Goal: Contribute content: Add original content to the website for others to see

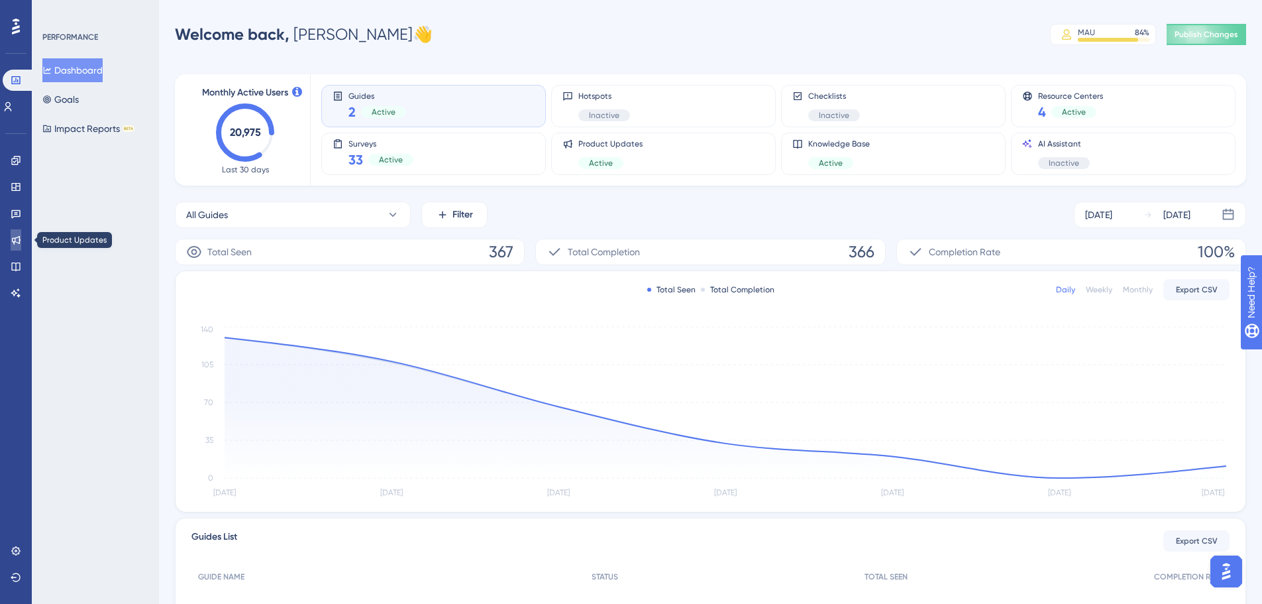
click at [13, 247] on link at bounding box center [16, 239] width 11 height 21
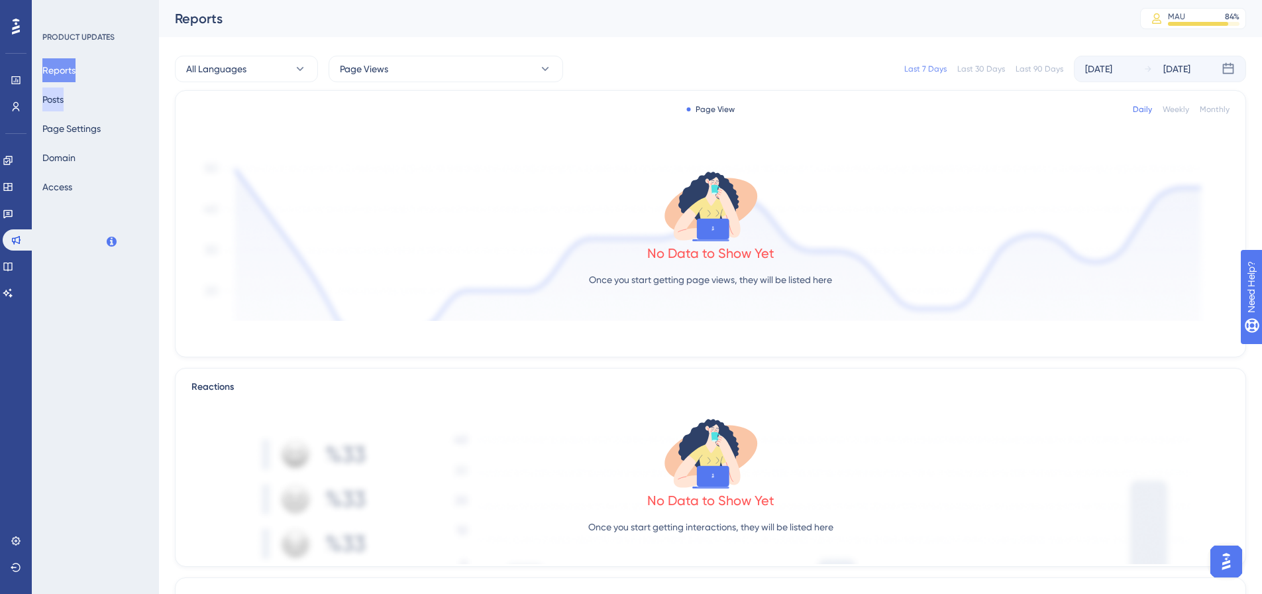
click at [58, 99] on button "Posts" at bounding box center [52, 99] width 21 height 24
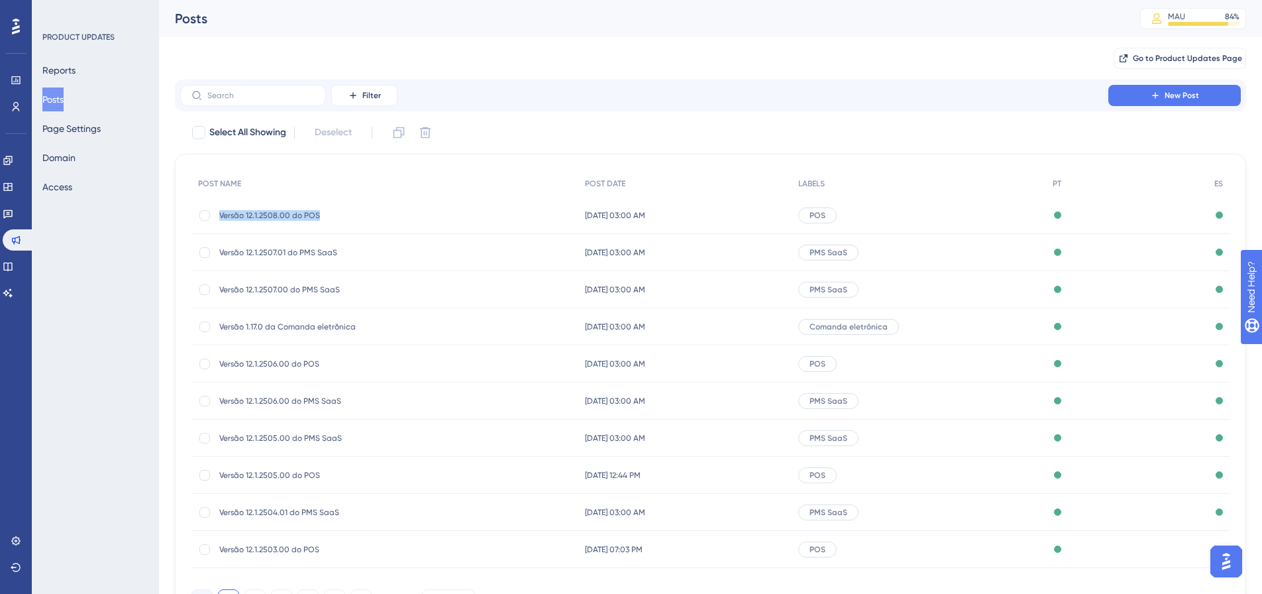
drag, startPoint x: 325, startPoint y: 215, endPoint x: 217, endPoint y: 215, distance: 107.4
click at [217, 215] on div "Versão 12.1.2508.00 do POS Versão 12.1.2508.00 do POS" at bounding box center [385, 215] width 387 height 37
copy span "Versão 12.1.2508.00 do POS"
click at [1156, 83] on div "Filter New Post" at bounding box center [711, 96] width 1072 height 32
click at [1156, 85] on button "New Post" at bounding box center [1175, 95] width 133 height 21
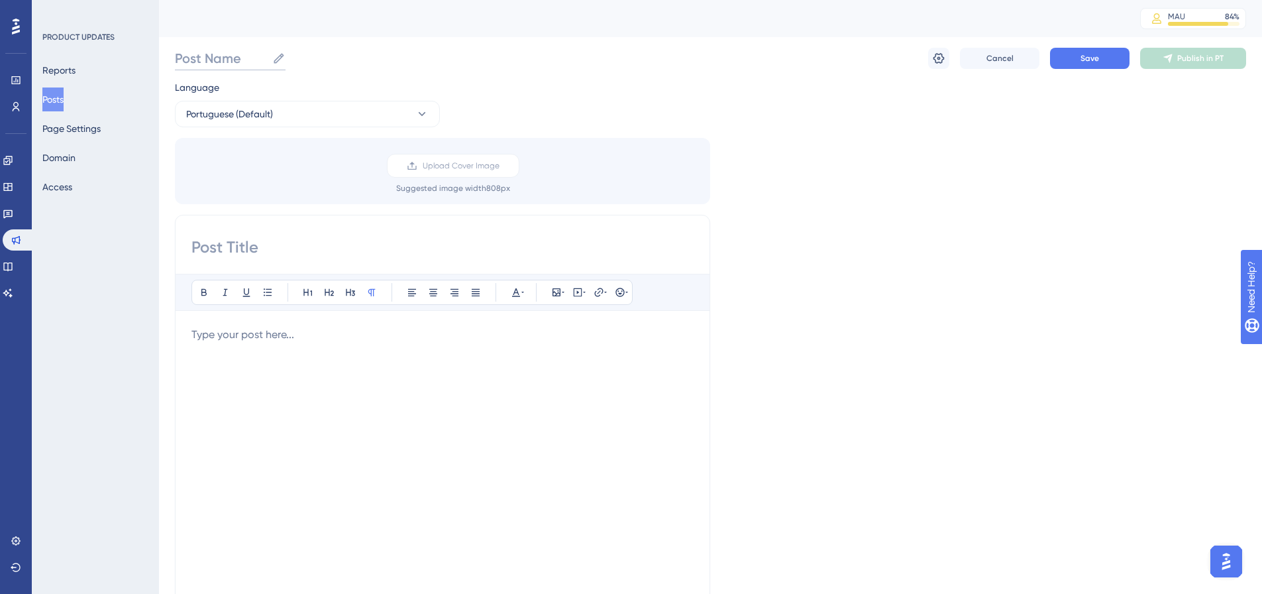
click at [217, 62] on input "Post Name" at bounding box center [221, 58] width 92 height 19
paste input "Versão 12.1.2508.00 do POS"
click at [268, 62] on input "Versão 12.1.2508.00 do POS" at bounding box center [271, 58] width 193 height 19
type input "Versão 12.1.2509.00 do POS"
click at [290, 68] on label "Versão 12.1.2509.00 do POS Versão 12.1.2509.00 do POS" at bounding box center [280, 58] width 210 height 24
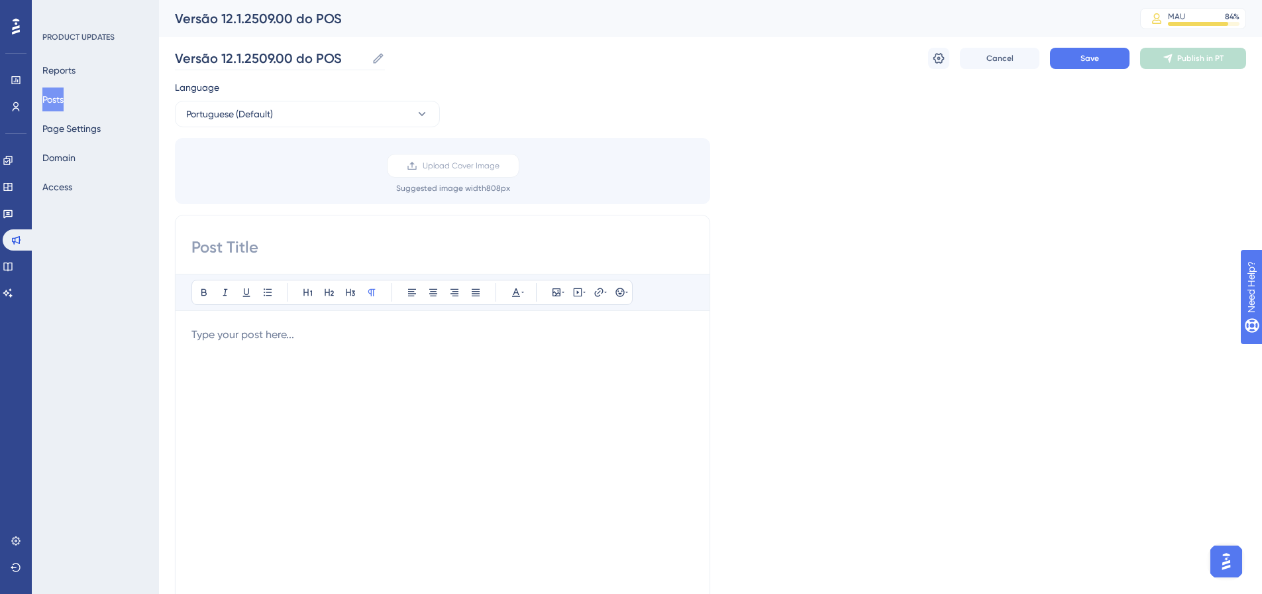
click at [290, 68] on input "Versão 12.1.2509.00 do POS" at bounding box center [271, 58] width 192 height 19
click at [290, 68] on label "Versão 12.1.2509.00 do POS Versão 12.1.2509.00 do POS" at bounding box center [280, 58] width 210 height 24
click at [290, 68] on input "Versão 12.1.2509.00 do POS" at bounding box center [271, 58] width 192 height 19
click at [290, 68] on label "Versão 12.1.2509.00 do POS Versão 12.1.2509.00 do POS" at bounding box center [280, 58] width 210 height 24
click at [290, 68] on input "Versão 12.1.2509.00 do POS" at bounding box center [271, 58] width 192 height 19
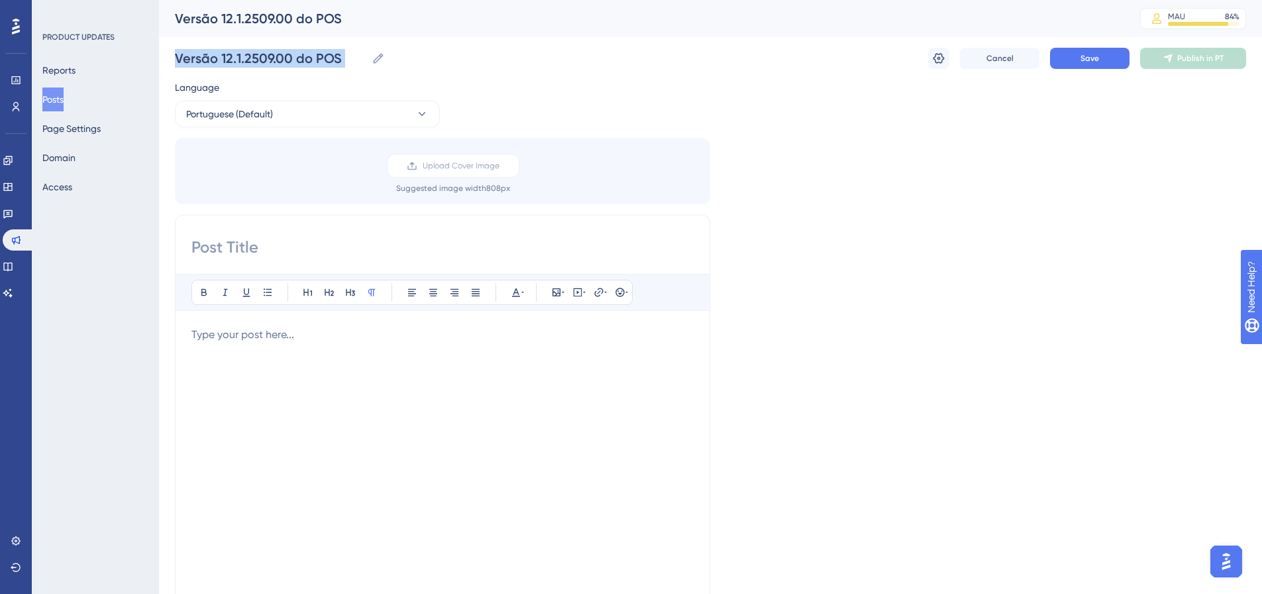
copy div "Cancel Save Publish in PT Language Portuguese (Default)"
click at [278, 65] on input "Versão 12.1.2509.00 do POS" at bounding box center [271, 58] width 192 height 19
click at [276, 237] on input at bounding box center [443, 247] width 502 height 21
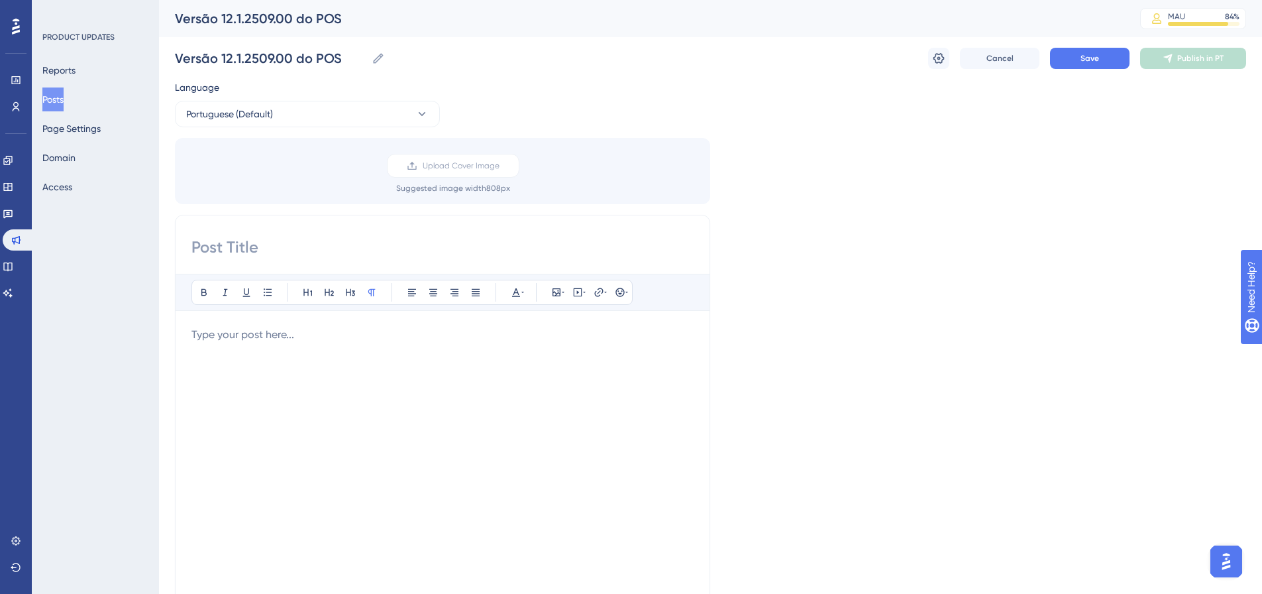
paste input "Versão 12.1.2509.00 do POS"
type input "Versão 12.1.2509.00 do POS"
click at [808, 257] on div "Language Portuguese (Default) Upload Cover Image Suggested image width 808 px V…" at bounding box center [711, 395] width 1072 height 630
click at [841, 244] on div "Language Portuguese (Default) Upload Cover Image Suggested image width 808 px V…" at bounding box center [711, 395] width 1072 height 630
click at [407, 176] on label "Upload Cover Image" at bounding box center [453, 166] width 133 height 24
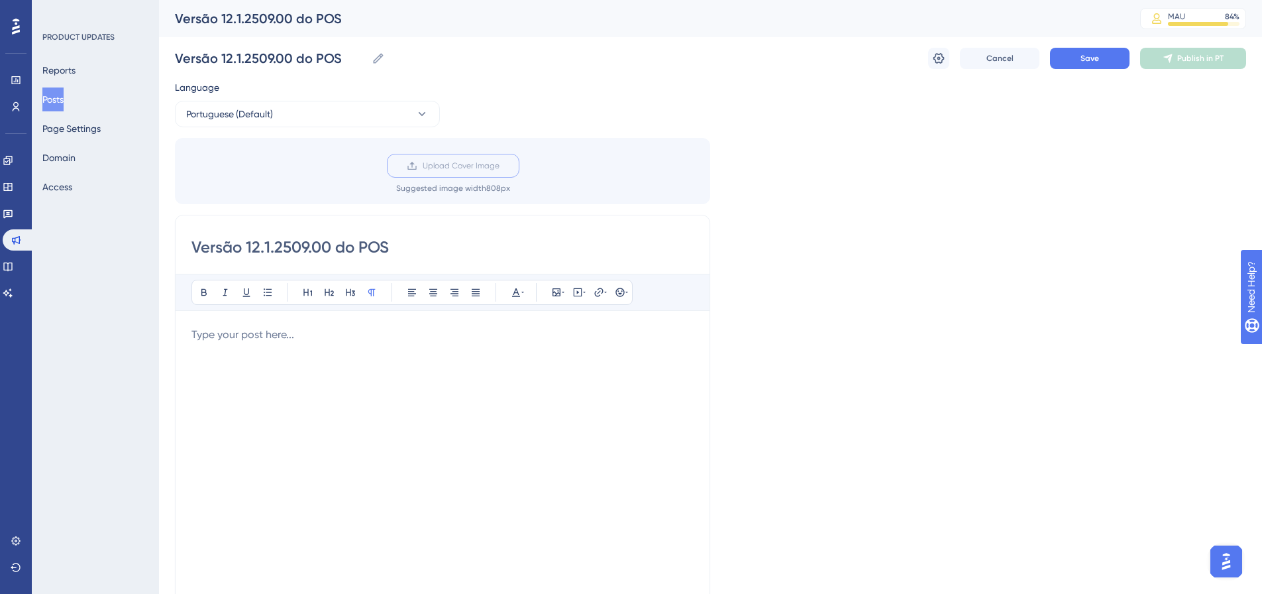
click at [500, 166] on input "Upload Cover Image" at bounding box center [500, 166] width 0 height 0
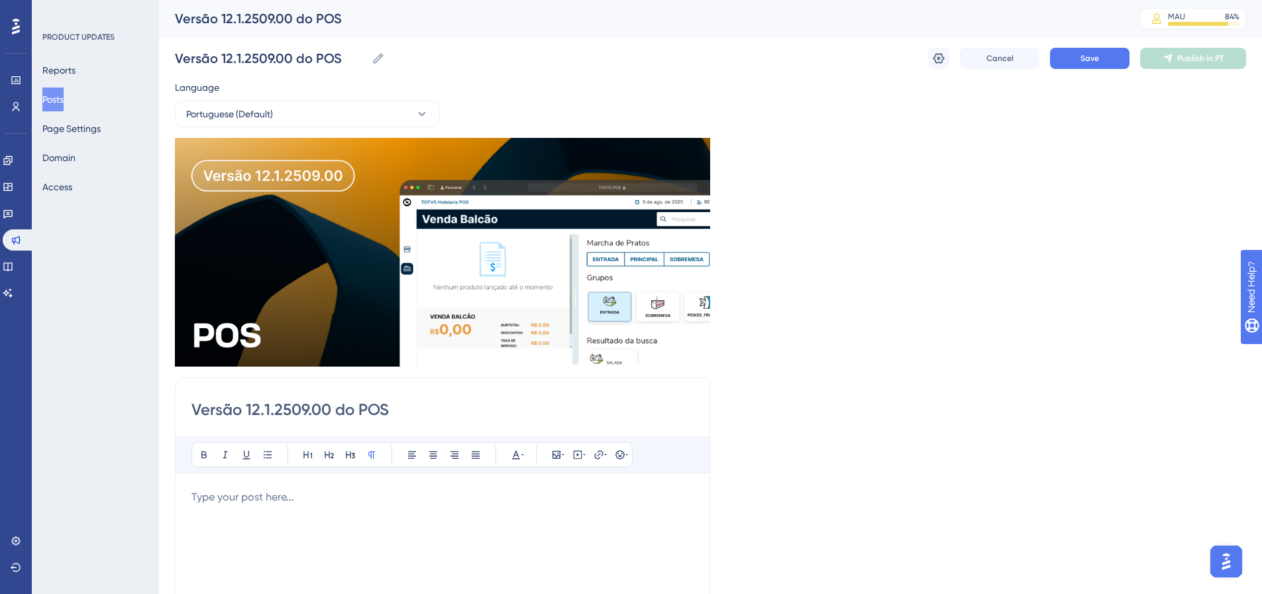
click at [254, 498] on p at bounding box center [443, 497] width 502 height 16
click at [557, 458] on icon at bounding box center [557, 455] width 8 height 8
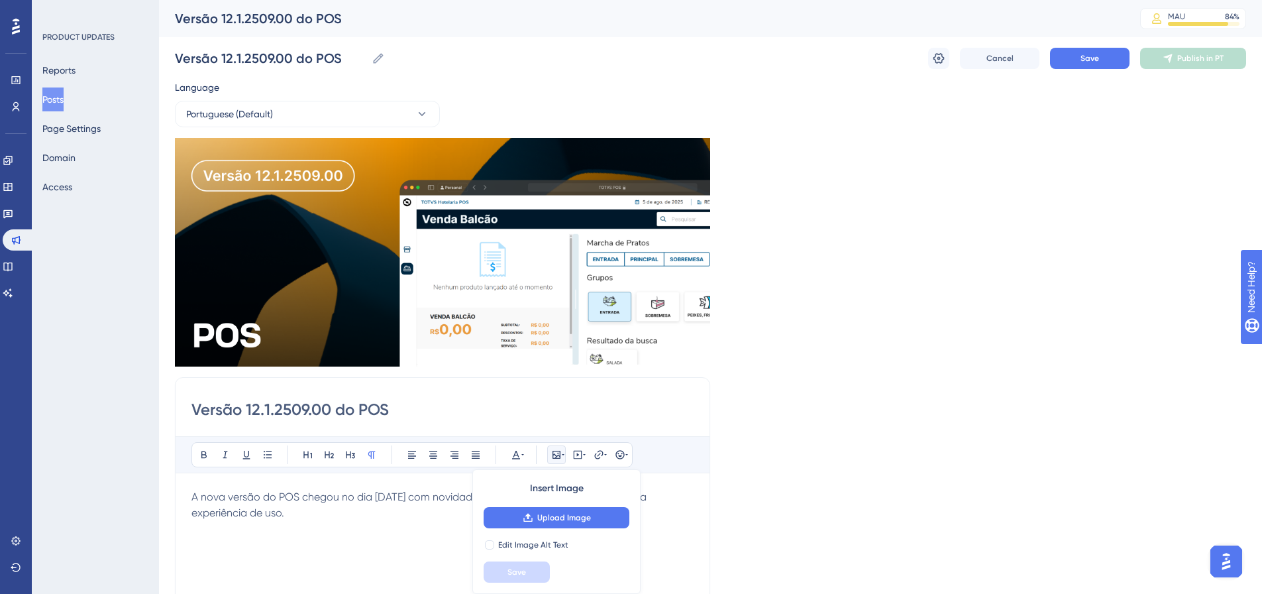
scroll to position [11, 0]
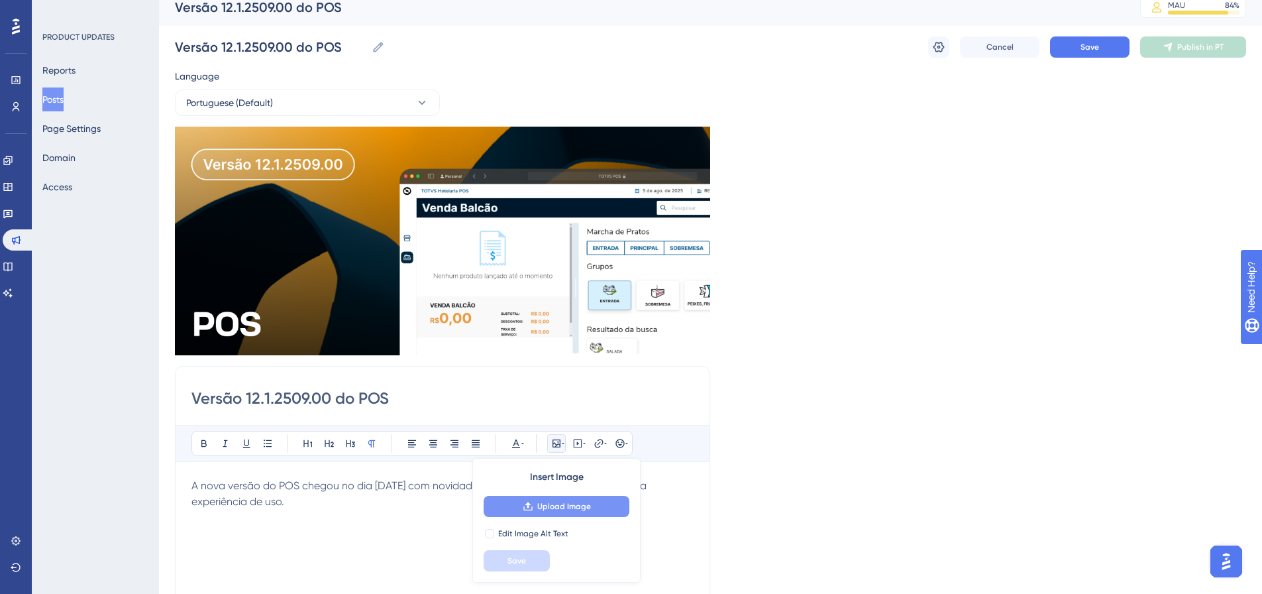
click at [577, 516] on button "Upload Image" at bounding box center [557, 506] width 146 height 21
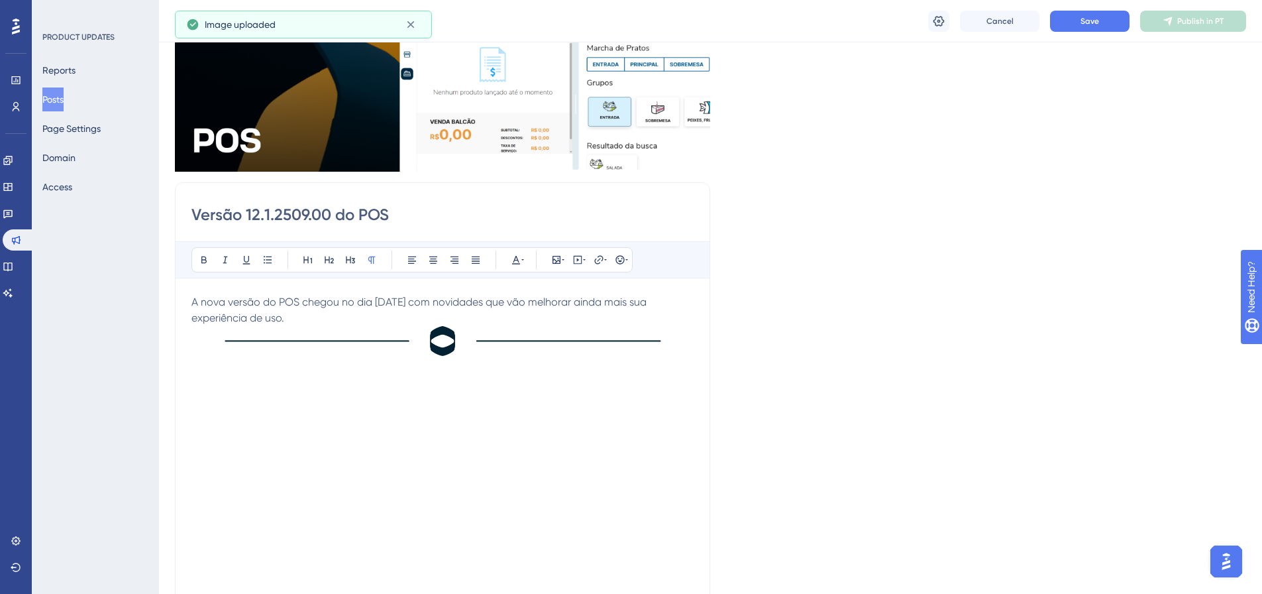
scroll to position [210, 0]
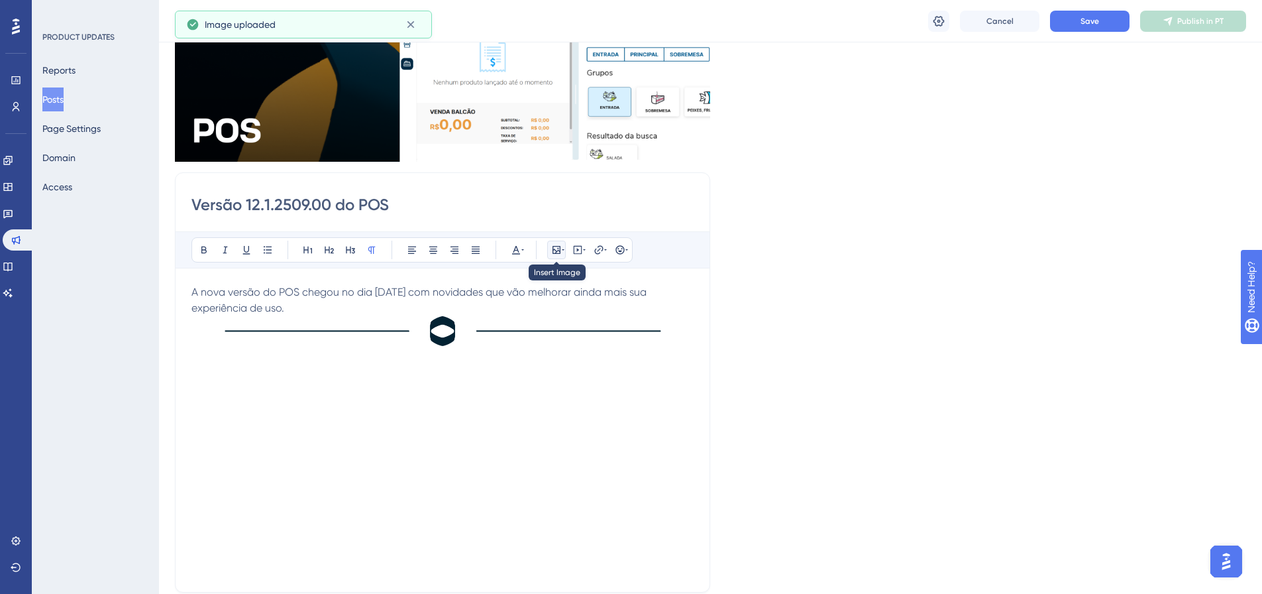
click at [551, 245] on button at bounding box center [556, 250] width 19 height 19
click at [557, 258] on button at bounding box center [556, 250] width 19 height 19
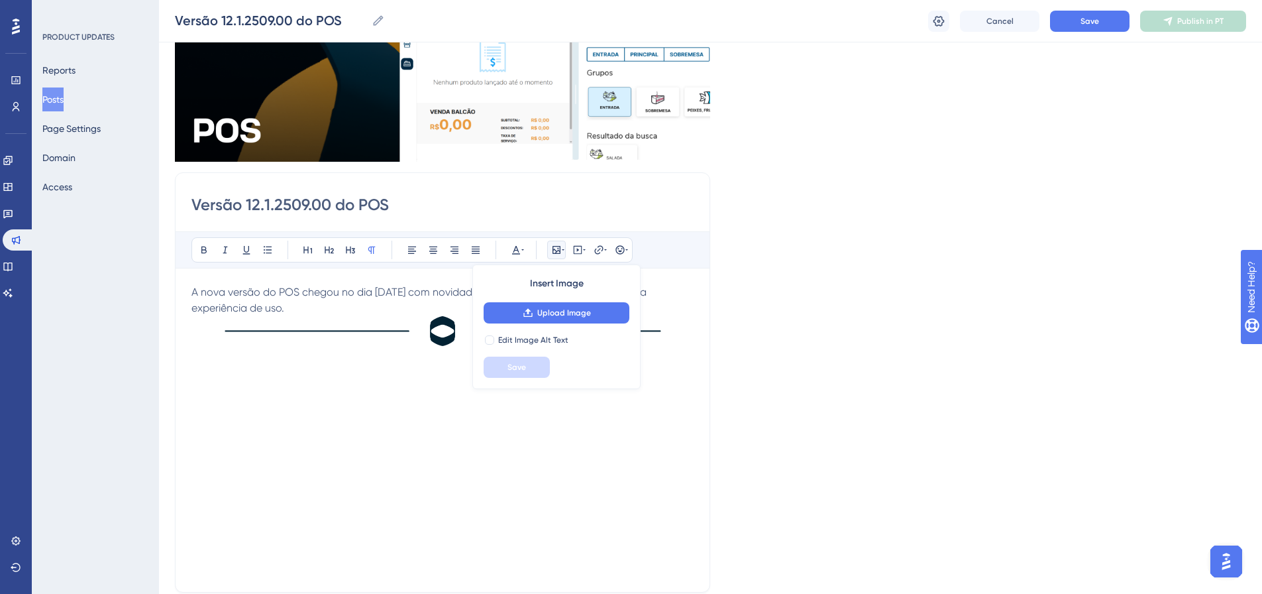
click at [563, 283] on span "Insert Image" at bounding box center [557, 284] width 54 height 16
click at [564, 303] on button "Upload Image" at bounding box center [557, 312] width 146 height 21
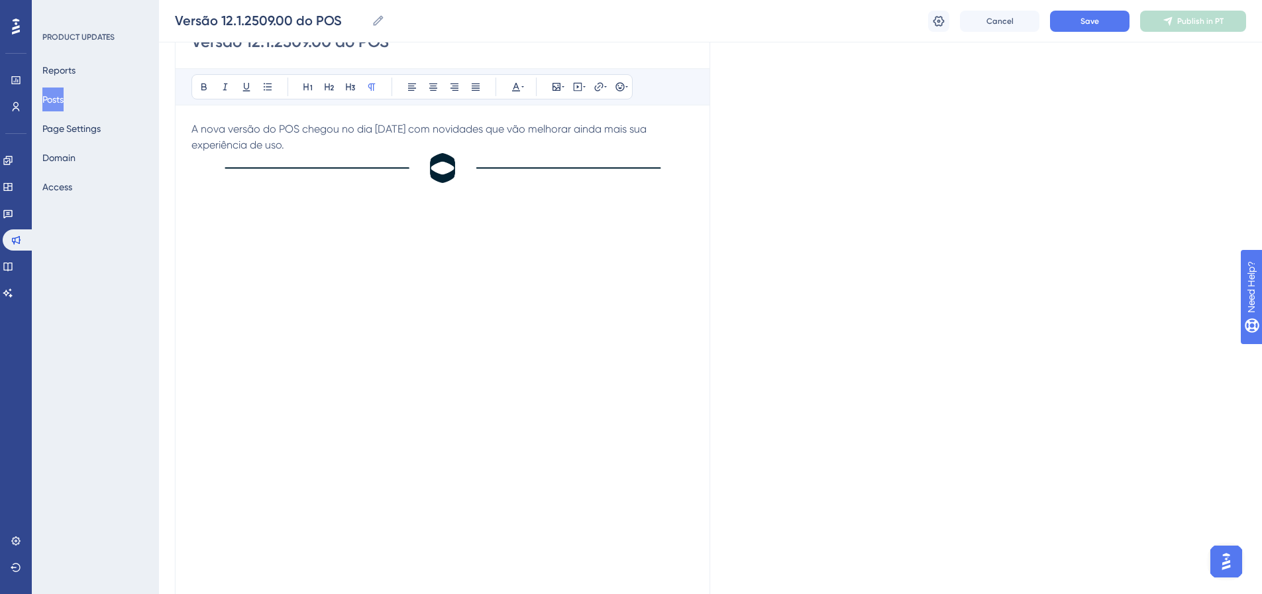
scroll to position [144, 0]
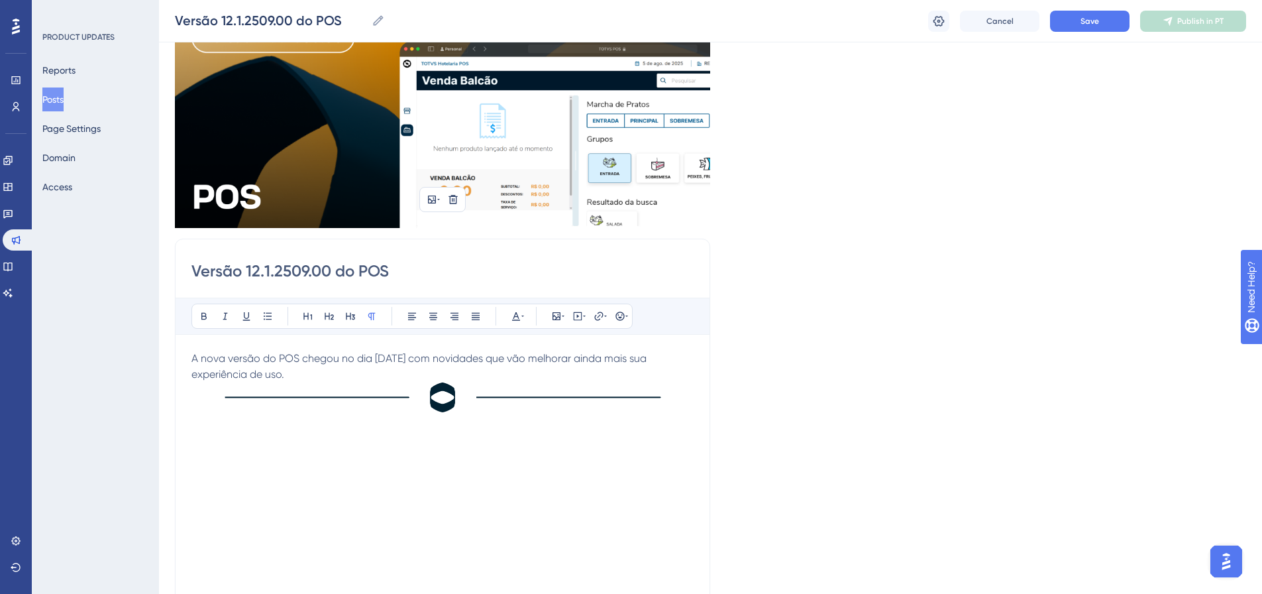
click at [390, 409] on img at bounding box center [443, 397] width 502 height 30
click at [306, 425] on p at bounding box center [443, 425] width 502 height 16
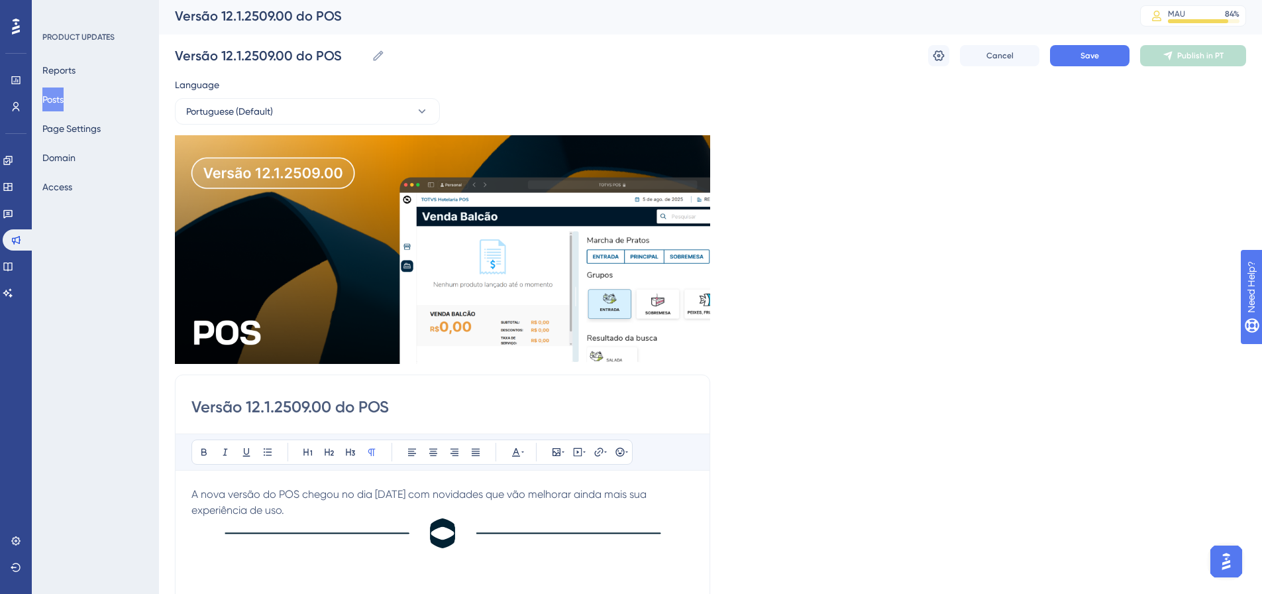
scroll to position [0, 0]
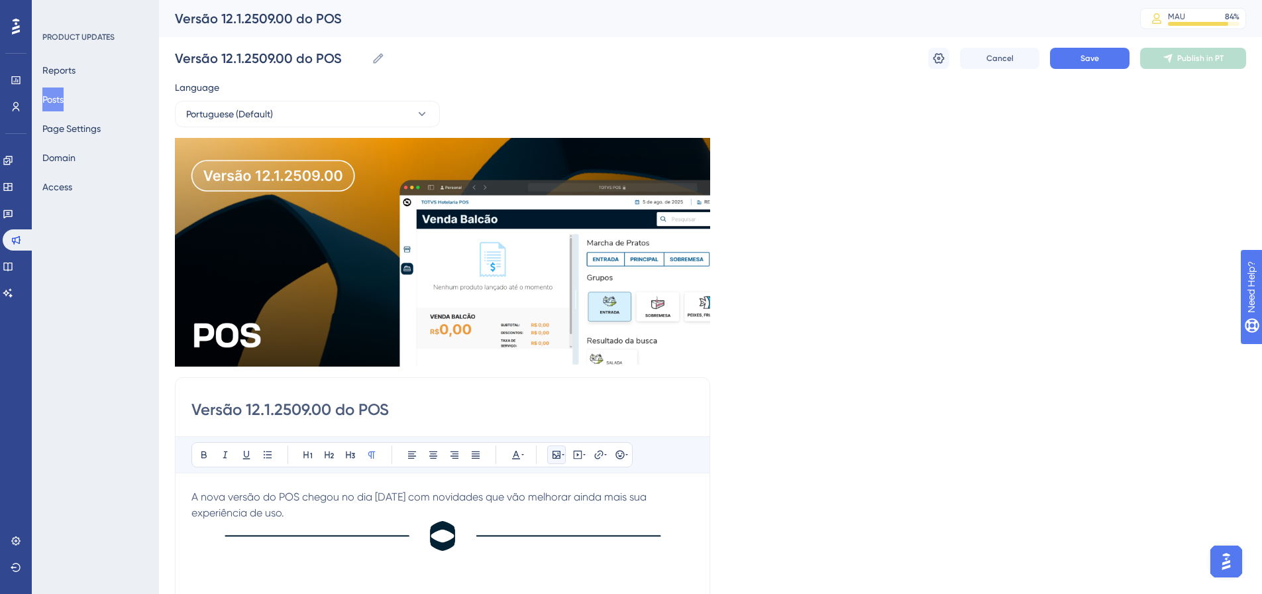
click at [562, 447] on button at bounding box center [556, 454] width 19 height 19
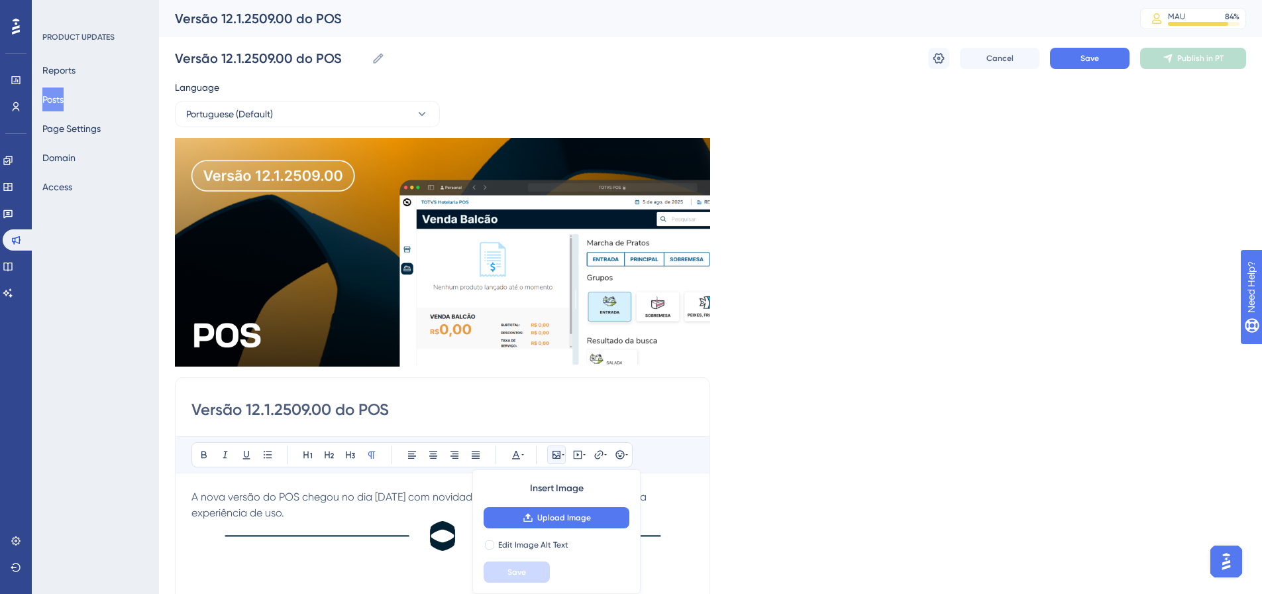
scroll to position [11, 0]
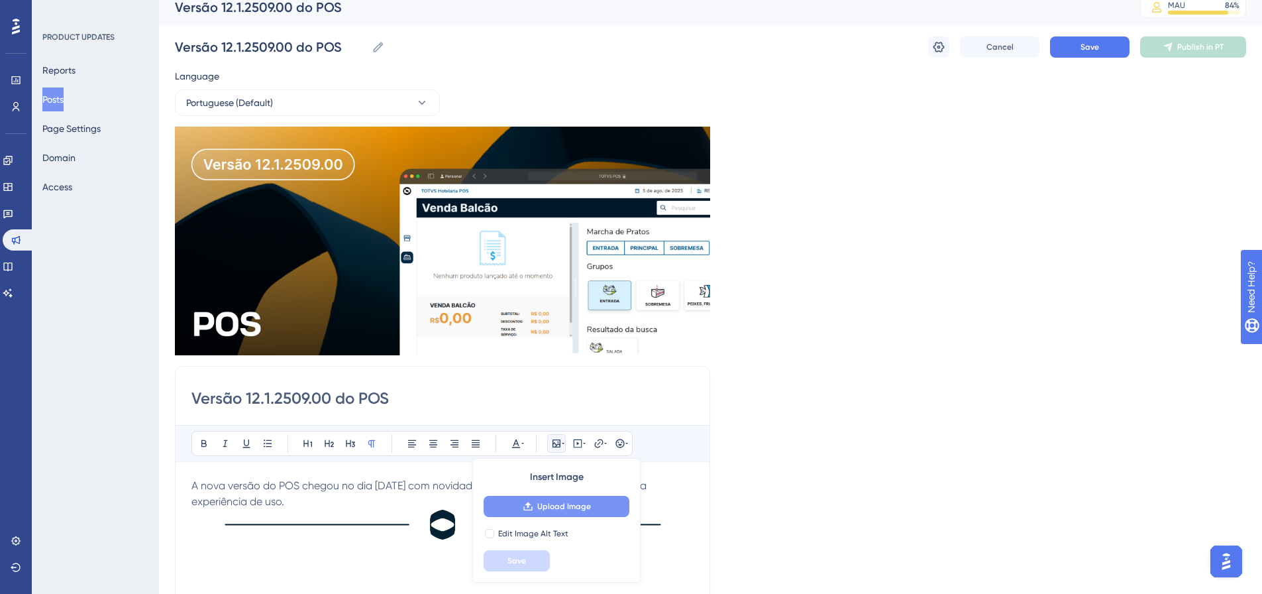
click at [585, 498] on button "Upload Image" at bounding box center [557, 506] width 146 height 21
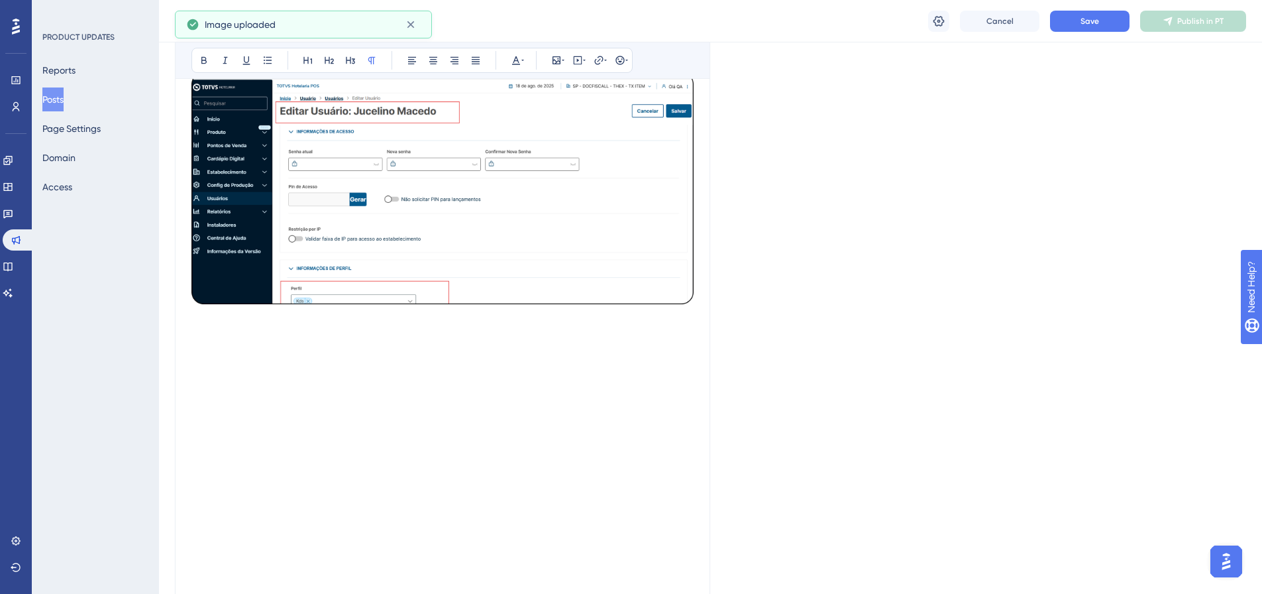
scroll to position [541, 0]
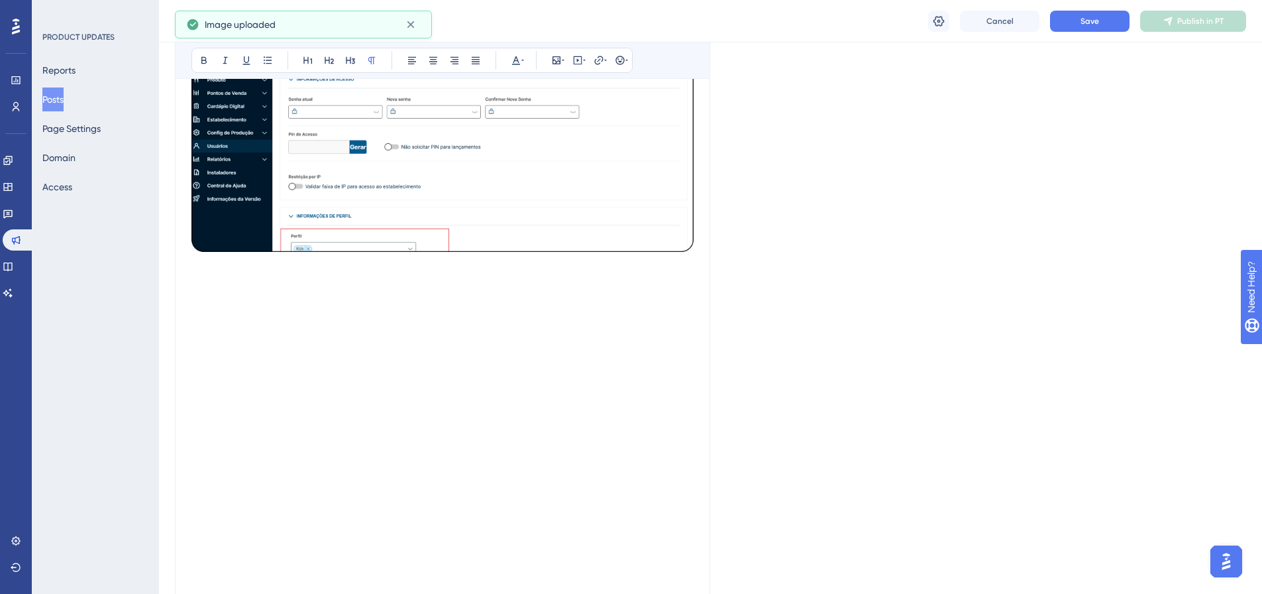
click at [237, 271] on p at bounding box center [443, 264] width 502 height 16
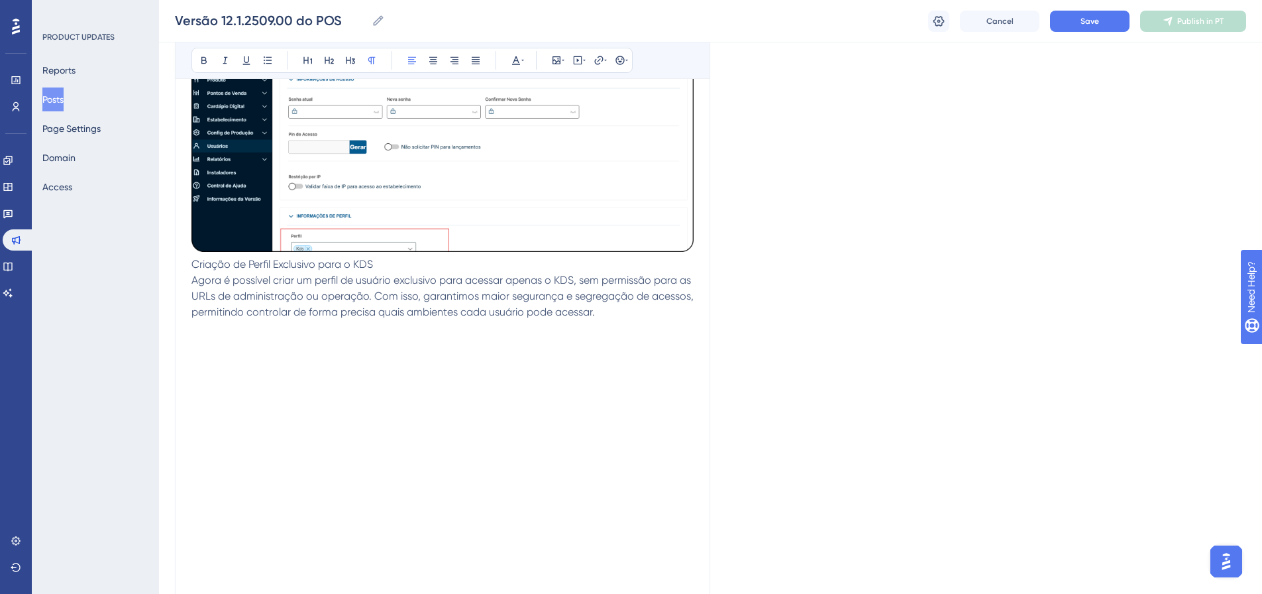
click at [204, 267] on span "Criação de Perfil Exclusivo para o KDS" at bounding box center [283, 264] width 182 height 13
click at [197, 54] on button at bounding box center [204, 60] width 19 height 19
click at [331, 53] on button at bounding box center [329, 60] width 19 height 19
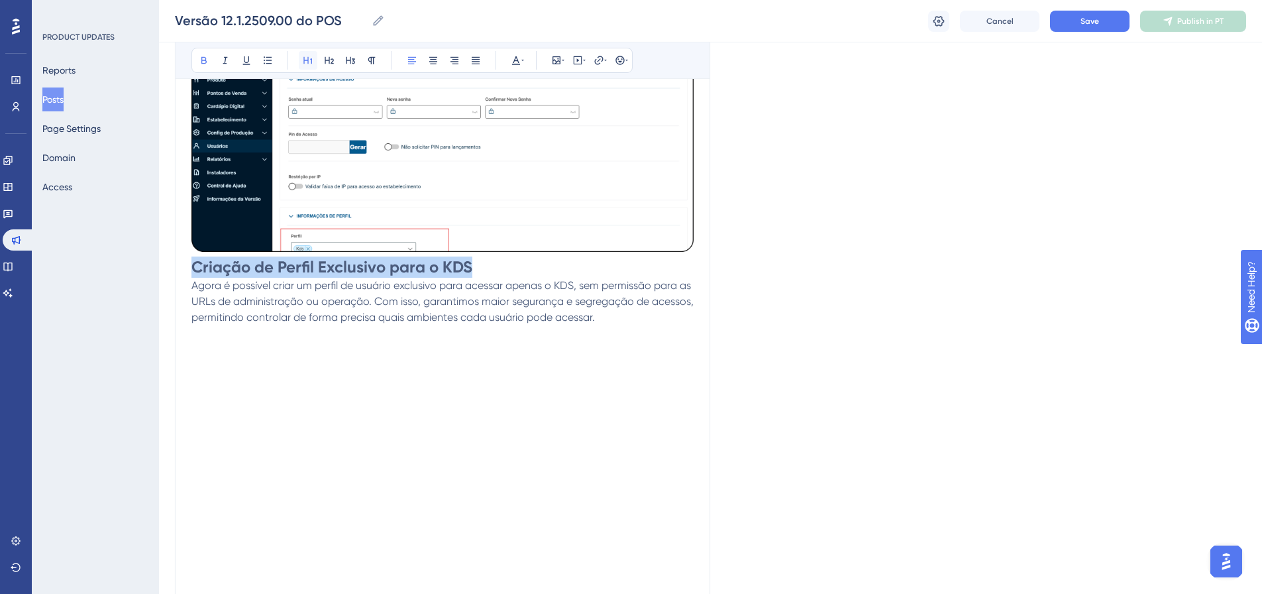
click at [311, 66] on button at bounding box center [308, 60] width 19 height 19
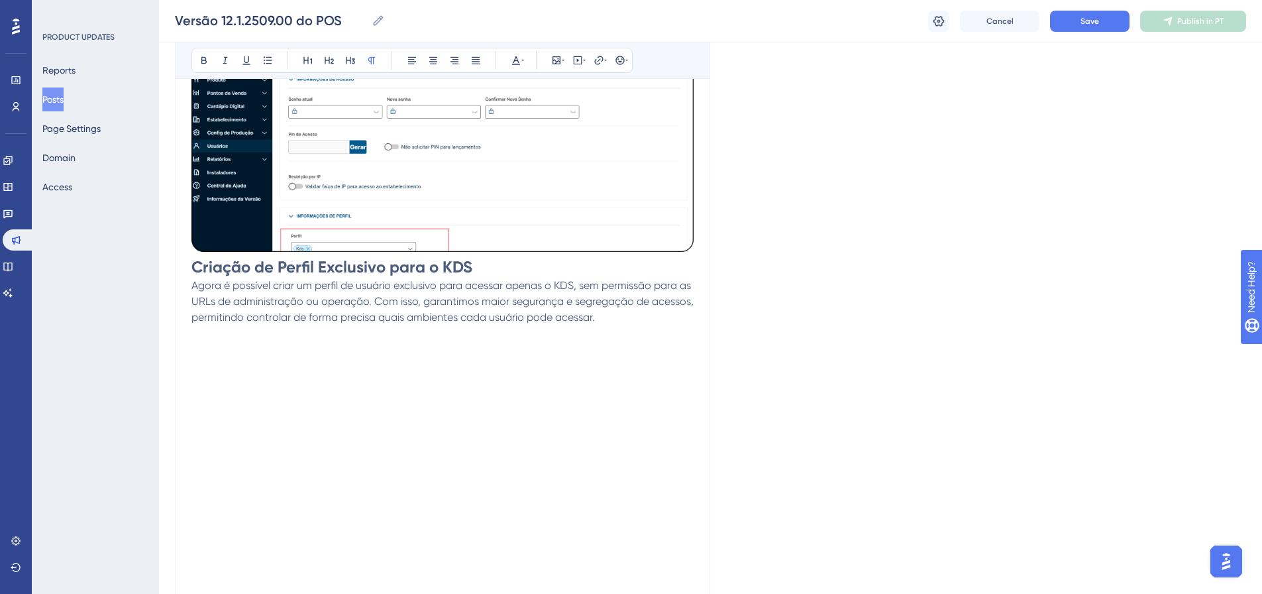
click at [288, 345] on p at bounding box center [443, 349] width 502 height 16
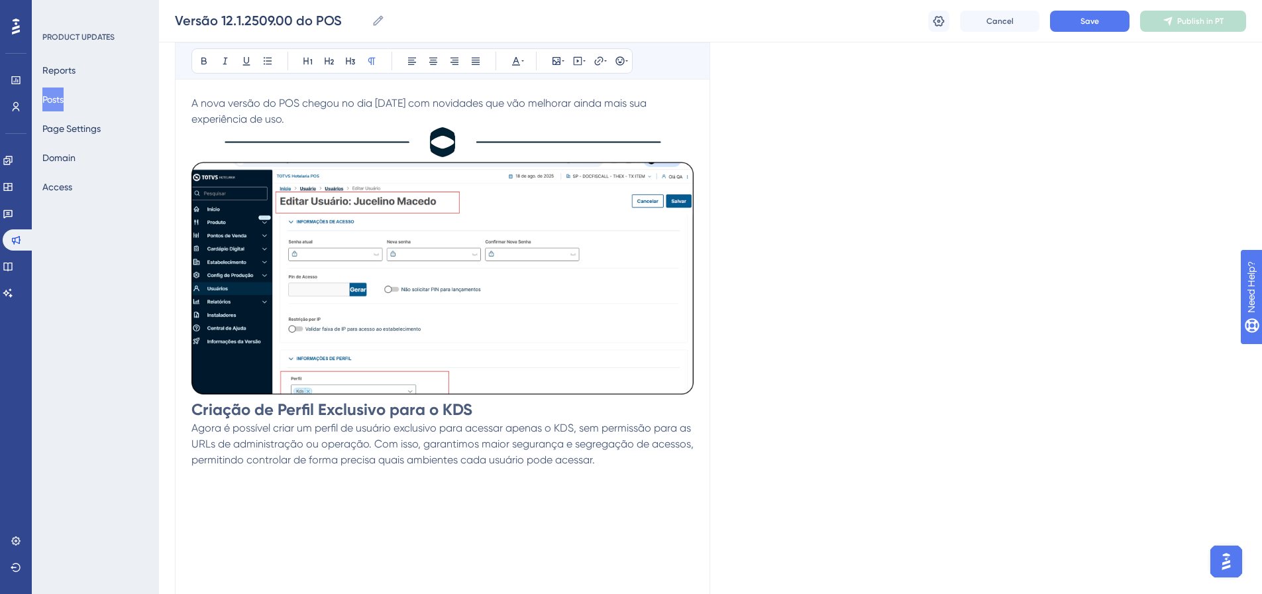
scroll to position [343, 0]
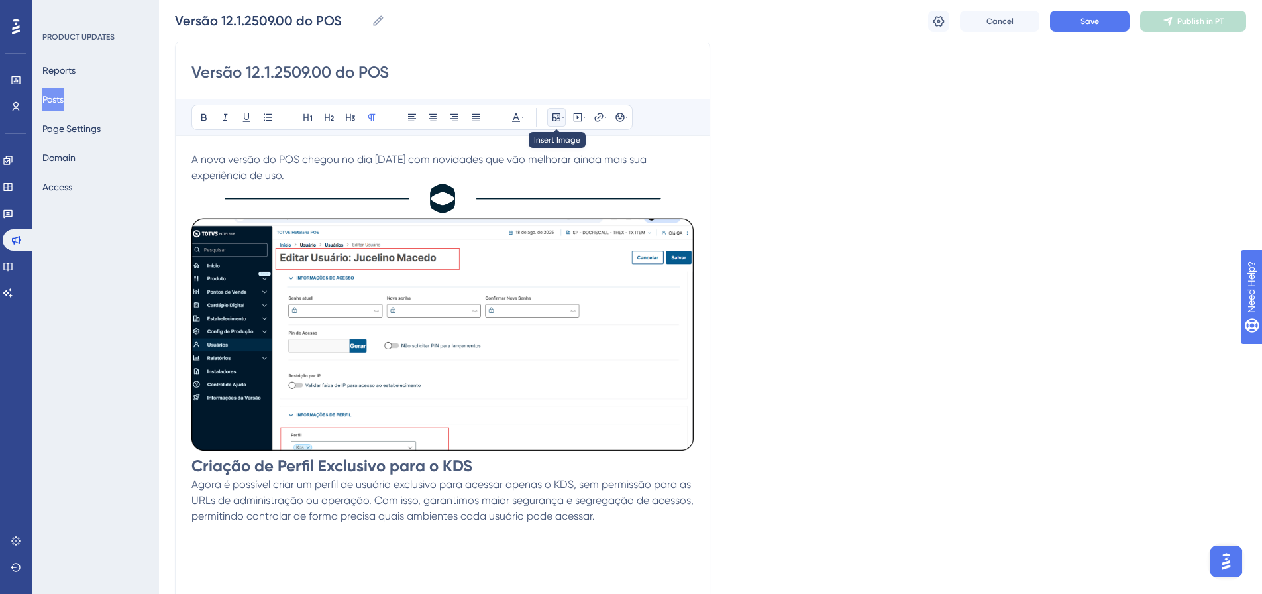
click at [563, 120] on icon at bounding box center [563, 117] width 3 height 11
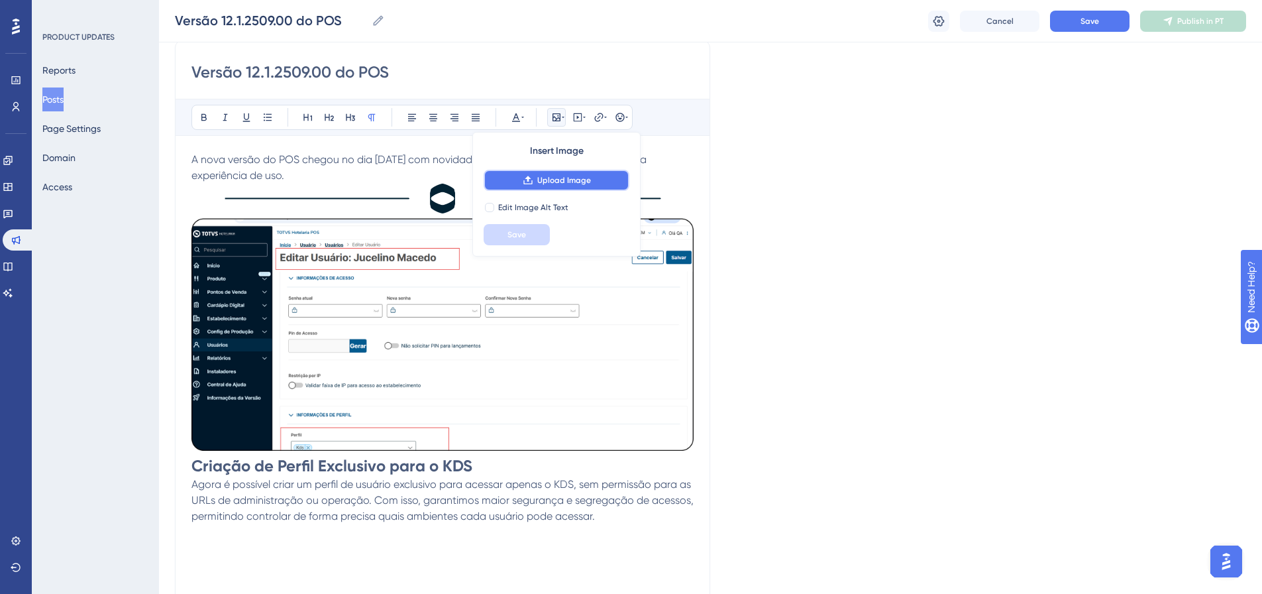
click at [584, 175] on span "Upload Image" at bounding box center [564, 180] width 54 height 11
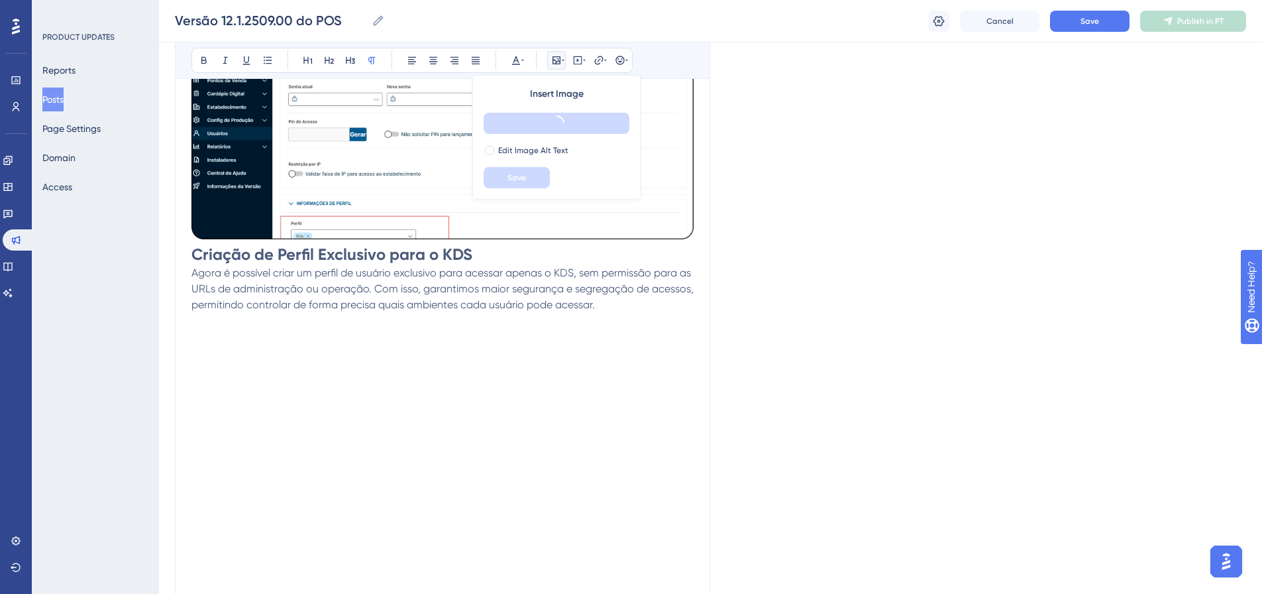
scroll to position [608, 0]
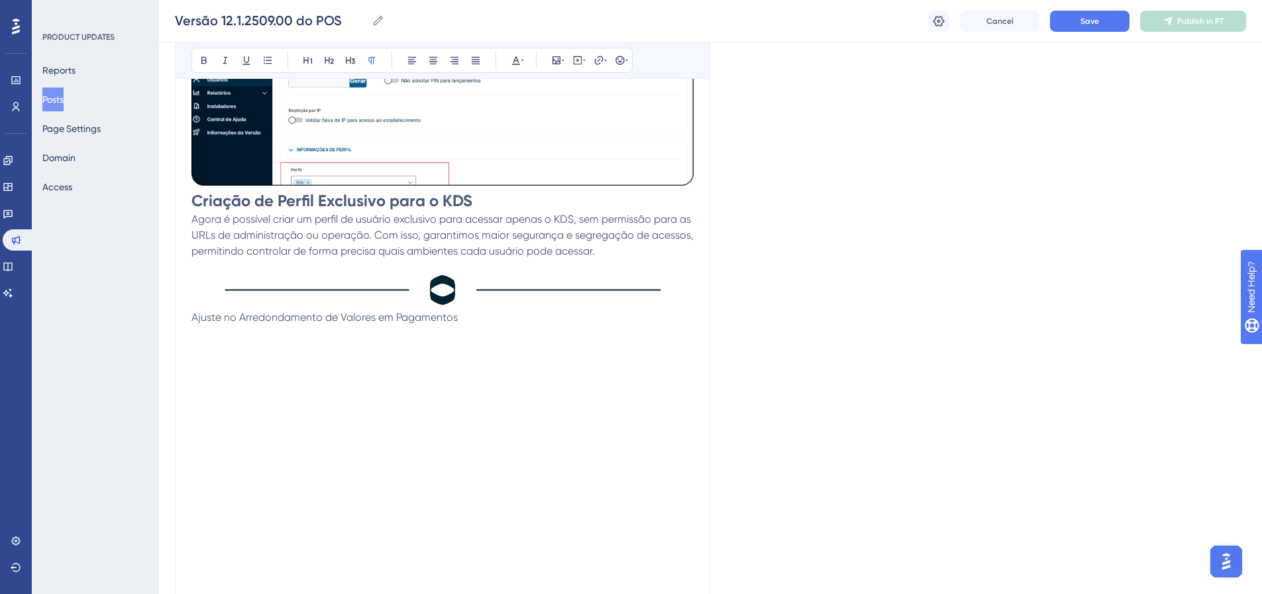
click at [225, 331] on p at bounding box center [443, 333] width 502 height 16
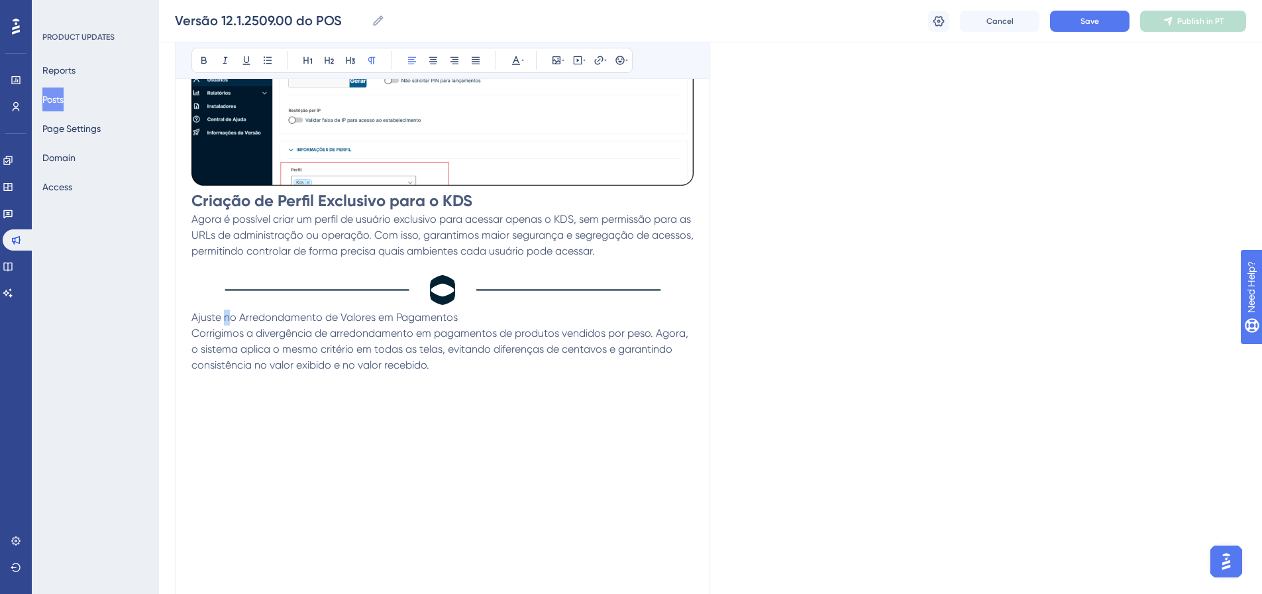
click at [226, 318] on span "Ajuste no Arredondamento de Valores em Pagamentos" at bounding box center [325, 317] width 266 height 13
click at [304, 58] on icon at bounding box center [308, 60] width 11 height 11
click at [480, 378] on p at bounding box center [443, 386] width 502 height 16
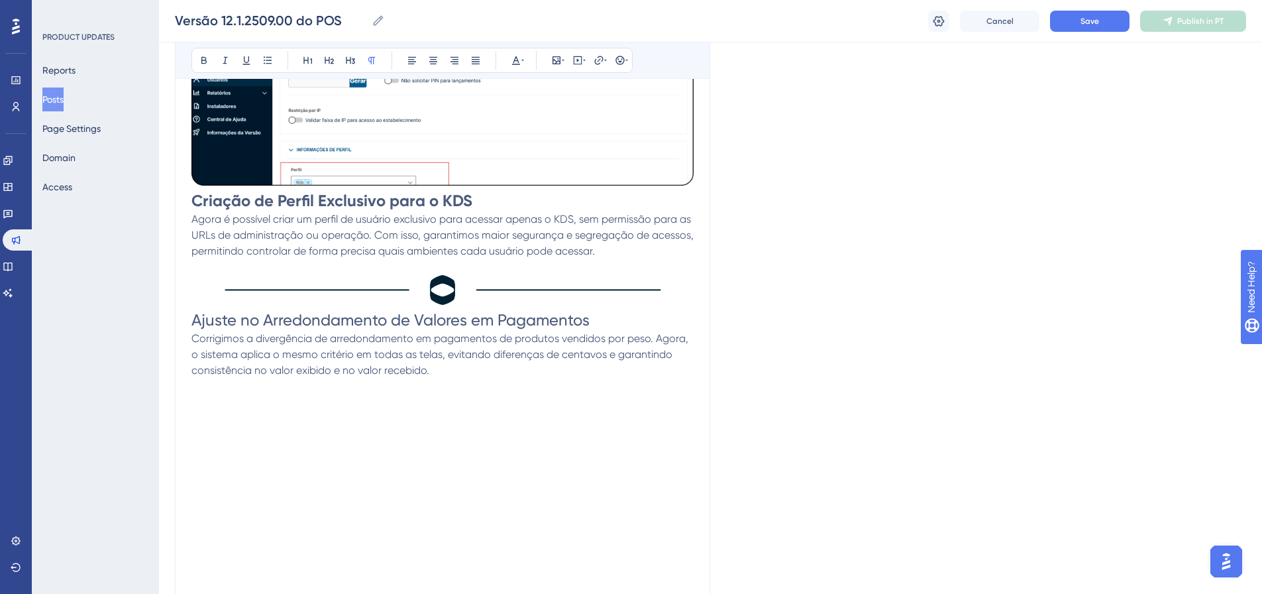
click at [345, 311] on span "Ajuste no Arredondamento de Valores em Pagamentos" at bounding box center [391, 320] width 398 height 19
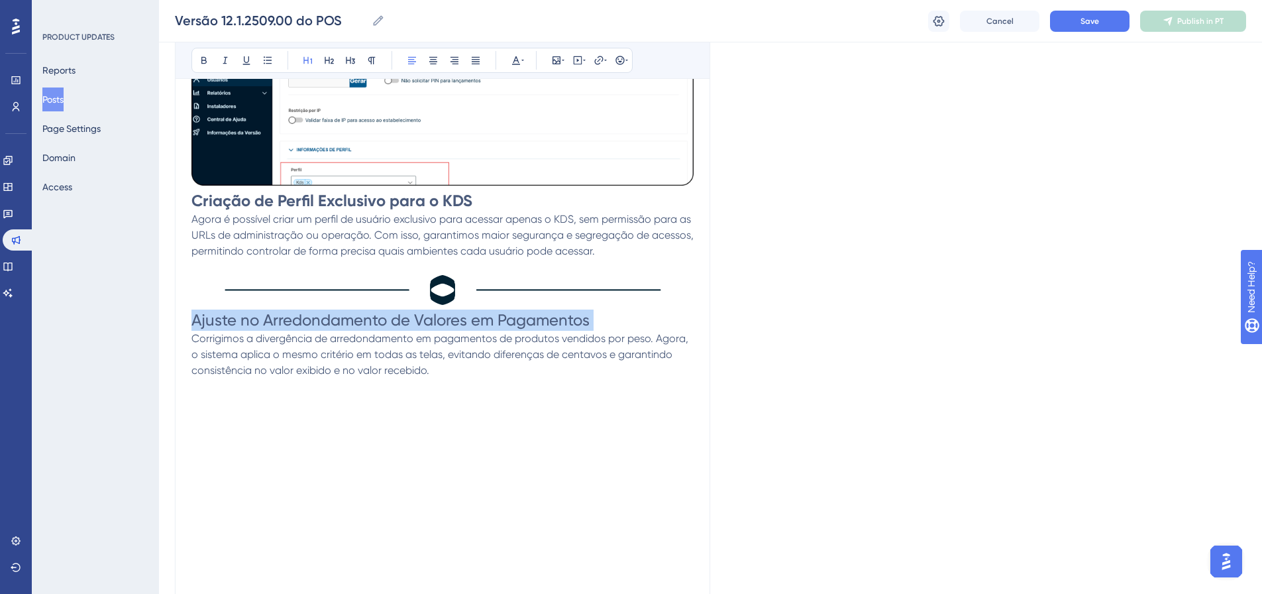
click at [345, 311] on span "Ajuste no Arredondamento de Valores em Pagamentos" at bounding box center [391, 320] width 398 height 19
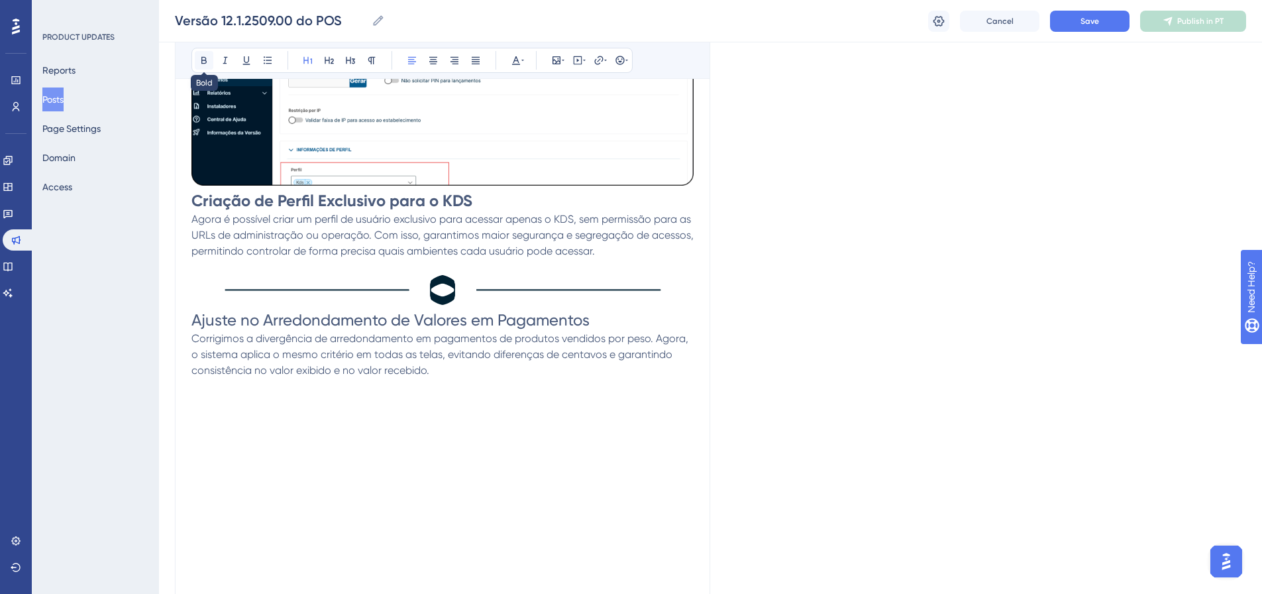
click at [200, 62] on icon at bounding box center [204, 60] width 11 height 11
click at [434, 355] on span "Corrigimos a divergência de arredondamento em pagamentos de produtos vendidos p…" at bounding box center [442, 354] width 500 height 44
click at [439, 380] on p at bounding box center [443, 386] width 502 height 16
click at [564, 63] on icon at bounding box center [563, 60] width 3 height 11
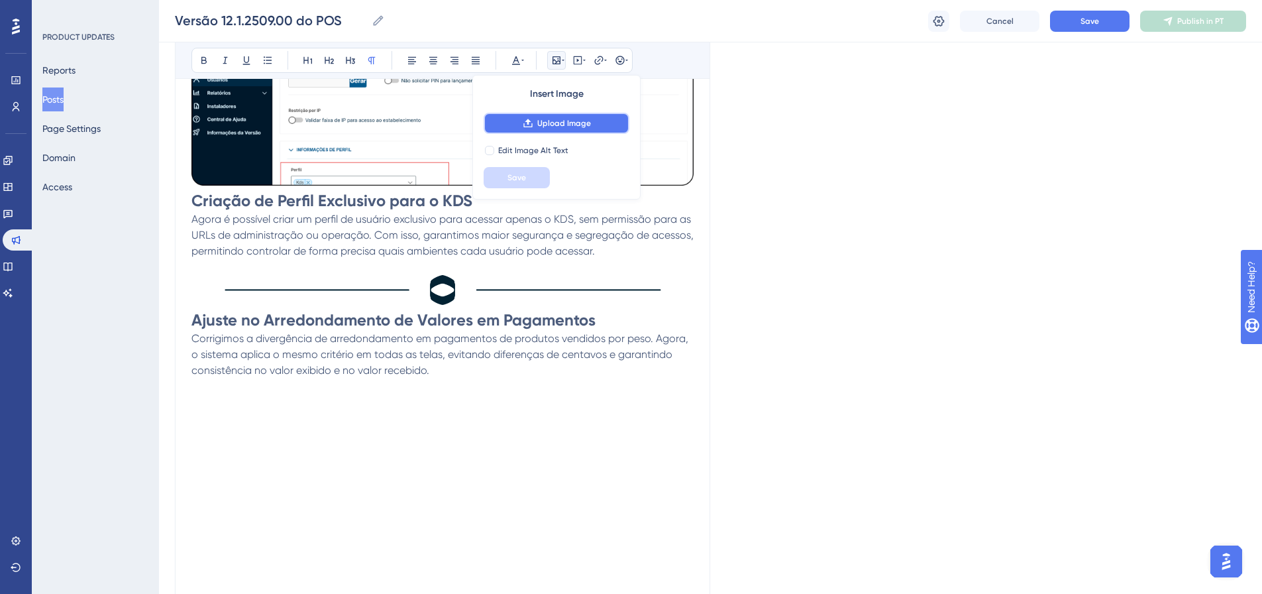
click at [563, 125] on span "Upload Image" at bounding box center [564, 123] width 54 height 11
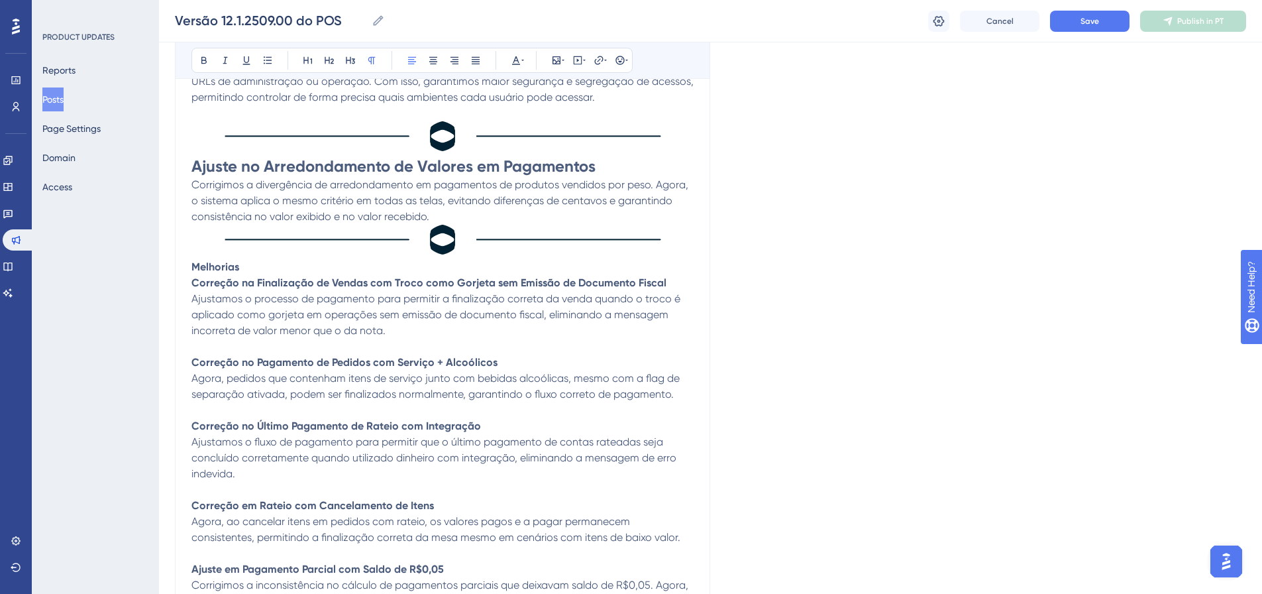
scroll to position [738, 0]
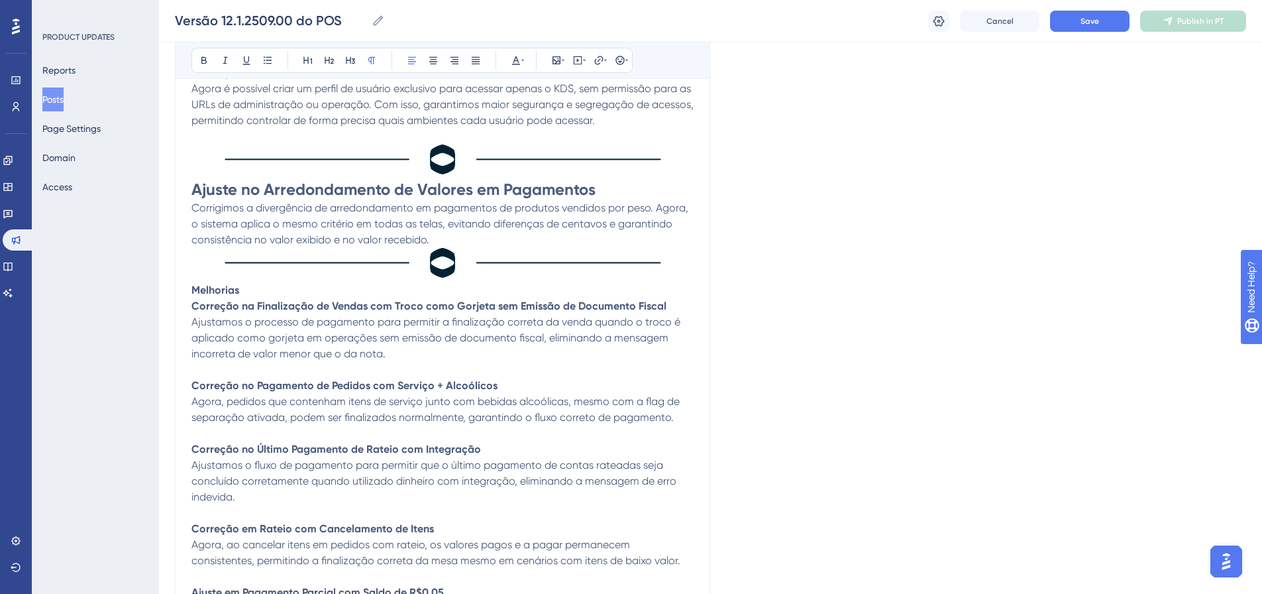
click at [229, 293] on strong "Melhorias" at bounding box center [216, 290] width 48 height 13
click at [304, 60] on icon at bounding box center [308, 60] width 11 height 11
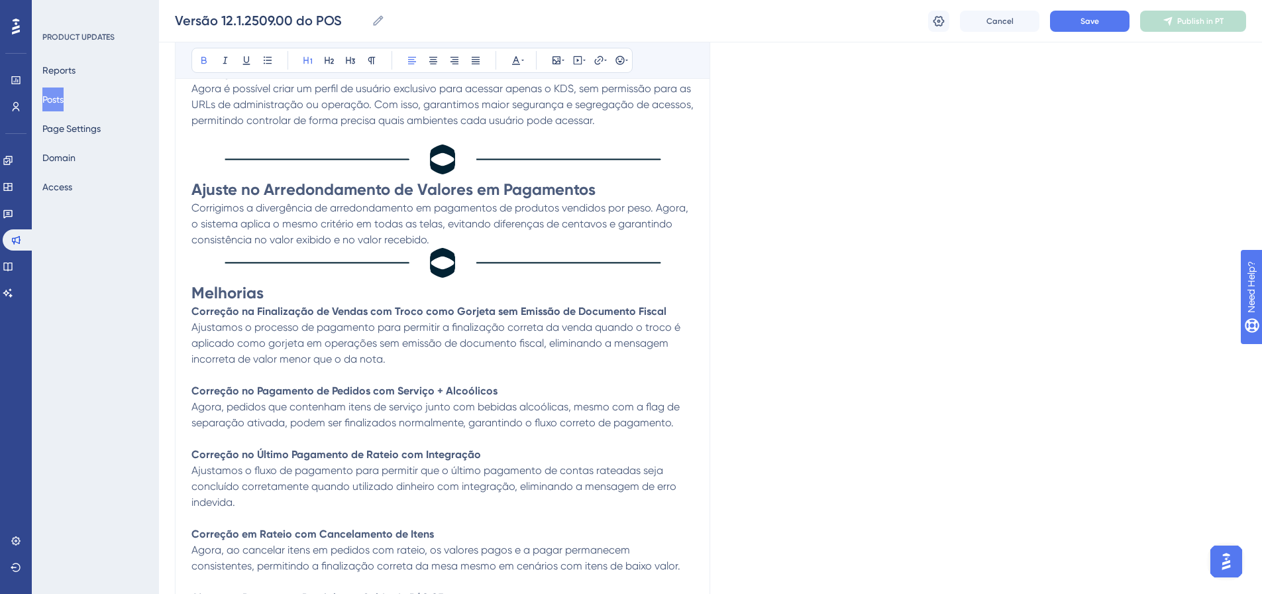
click at [317, 302] on h1 "Melhorias" at bounding box center [443, 292] width 502 height 21
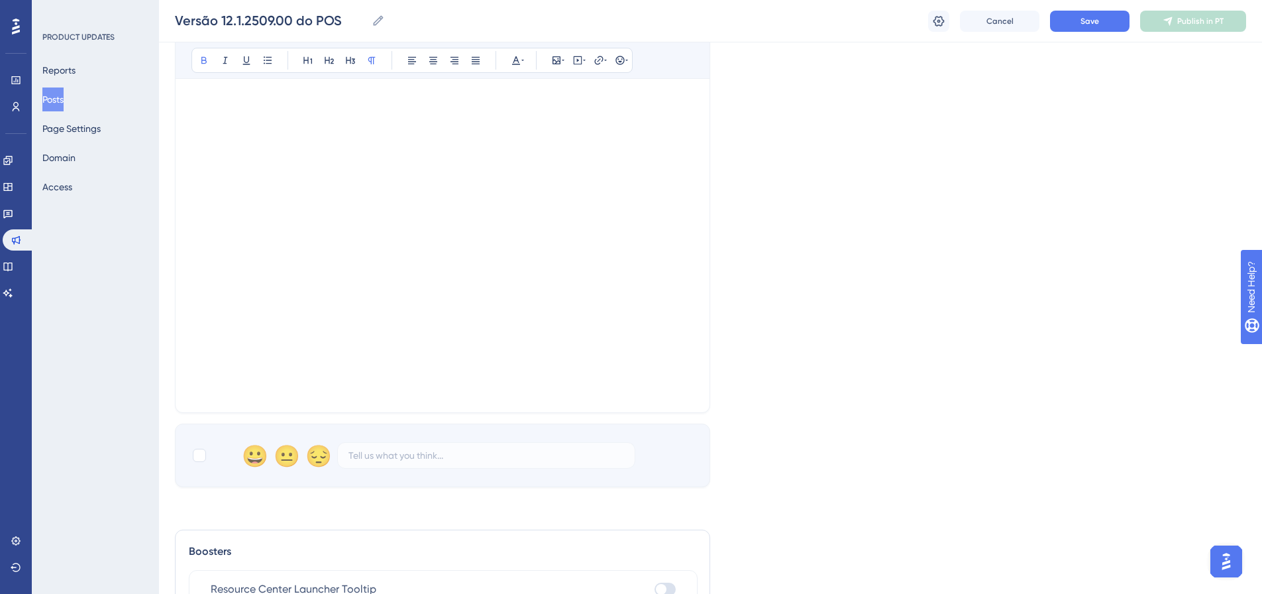
scroll to position [1335, 0]
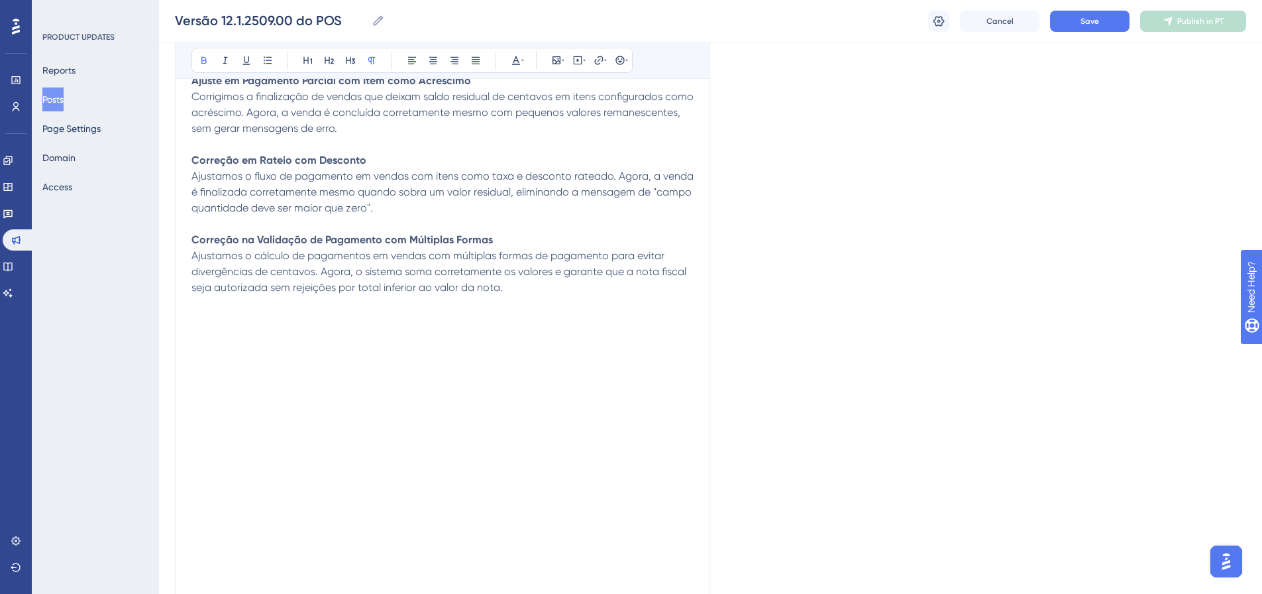
click at [525, 286] on p "Ajustamos o cálculo de pagamentos em vendas com múltiplas formas de pagamento p…" at bounding box center [443, 272] width 502 height 48
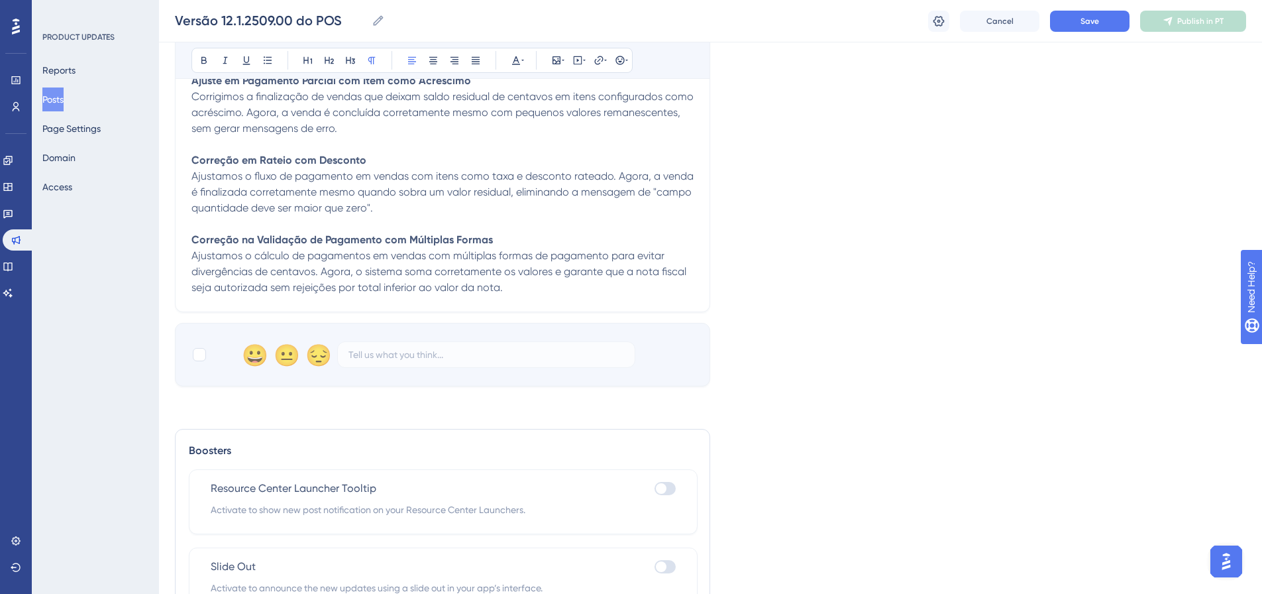
click at [191, 364] on div "😀 😐 😔" at bounding box center [442, 355] width 535 height 64
click at [197, 356] on div at bounding box center [199, 354] width 13 height 13
checkbox input "true"
click at [1074, 14] on button "Save" at bounding box center [1090, 21] width 80 height 21
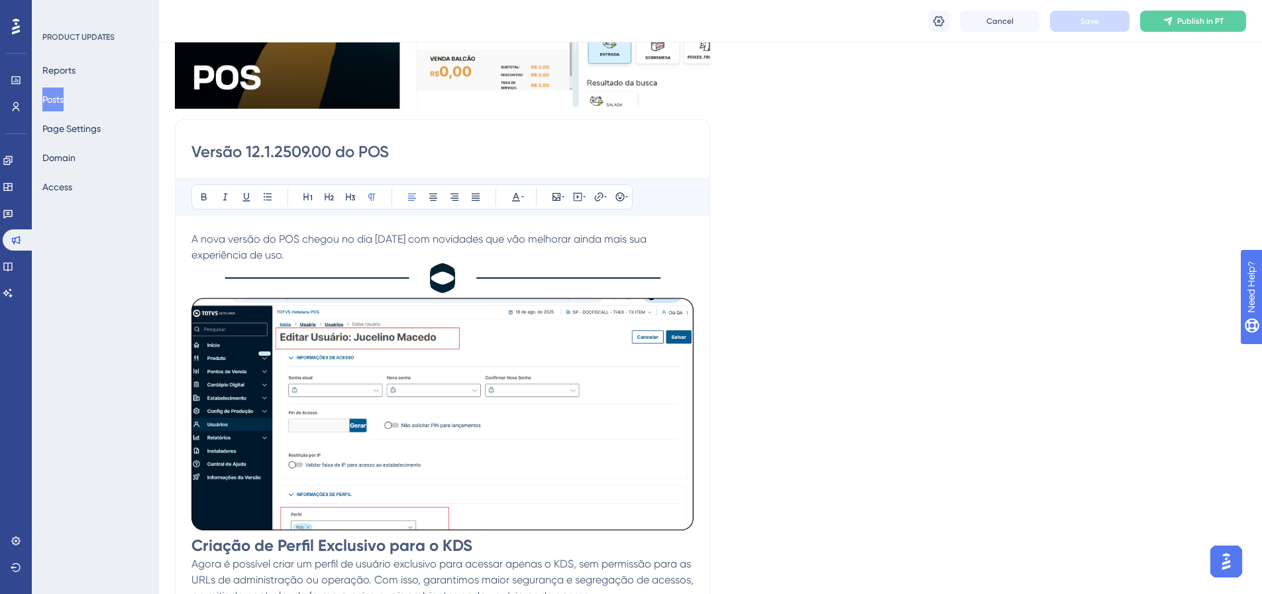
scroll to position [331, 0]
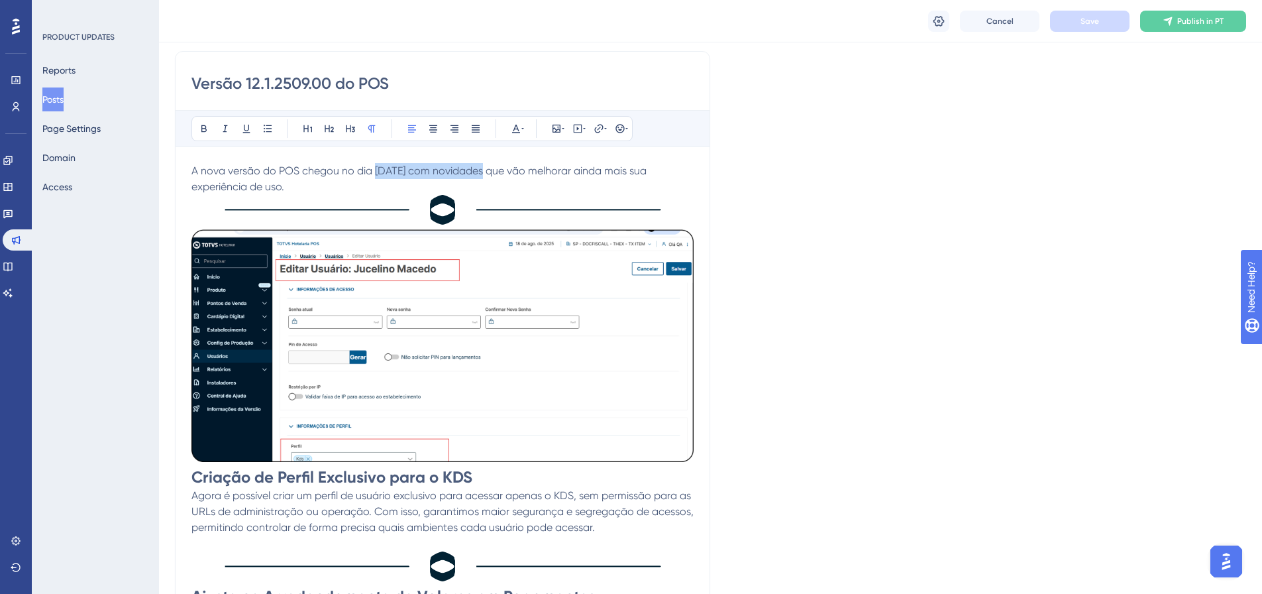
drag, startPoint x: 478, startPoint y: 170, endPoint x: 374, endPoint y: 166, distance: 103.5
click at [374, 166] on span "A nova versão do POS chegou no dia [DATE] com novidades que vão melhorar ainda …" at bounding box center [421, 178] width 458 height 28
click at [199, 134] on button at bounding box center [204, 128] width 19 height 19
click at [832, 323] on div "Language Portuguese (Default) Insert an Image Delete Versão 12.1.2509.00 do POS…" at bounding box center [711, 571] width 1072 height 1636
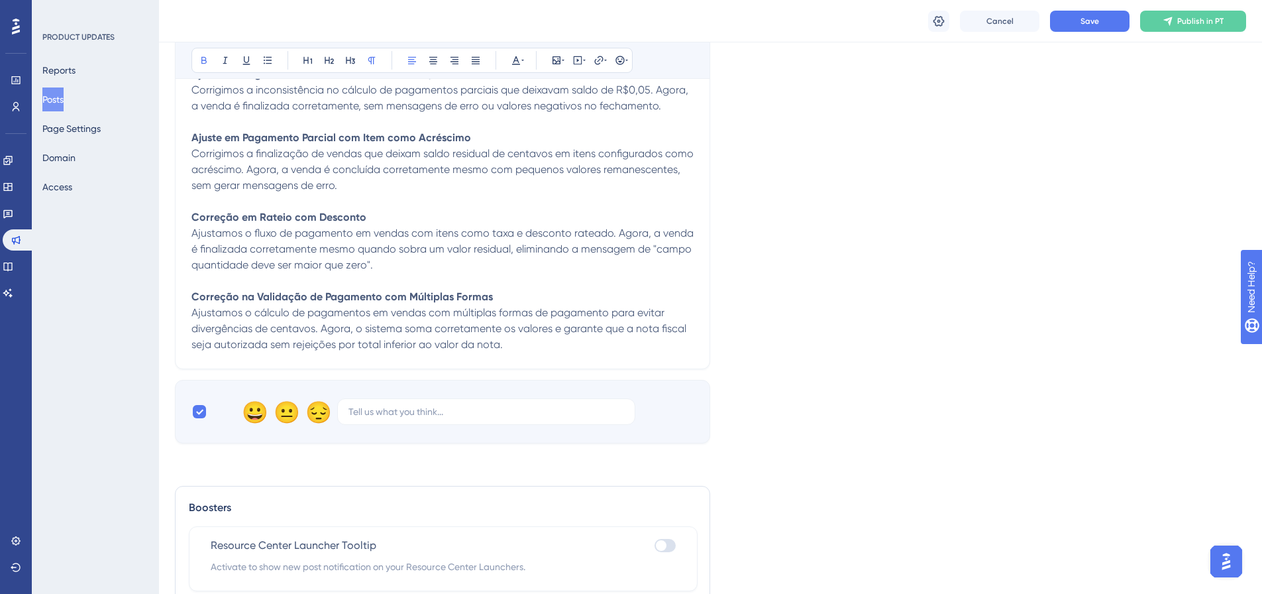
scroll to position [1089, 0]
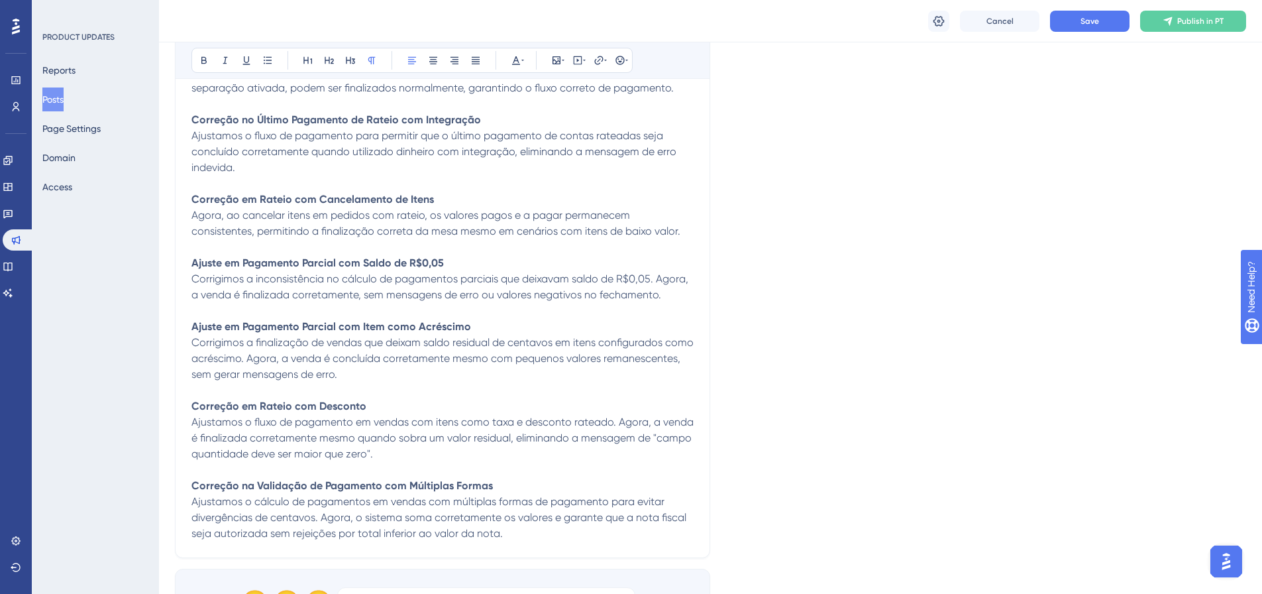
click at [595, 286] on p "Corrigimos a inconsistência no cálculo de pagamentos parciais que deixavam sald…" at bounding box center [443, 287] width 502 height 32
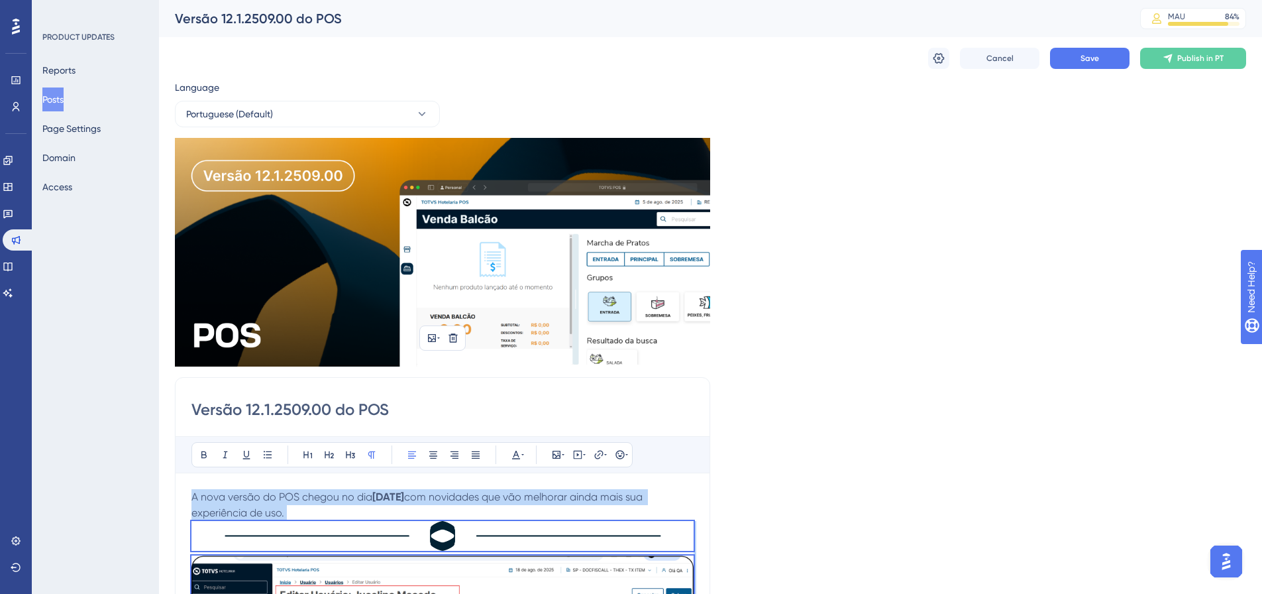
scroll to position [133, 0]
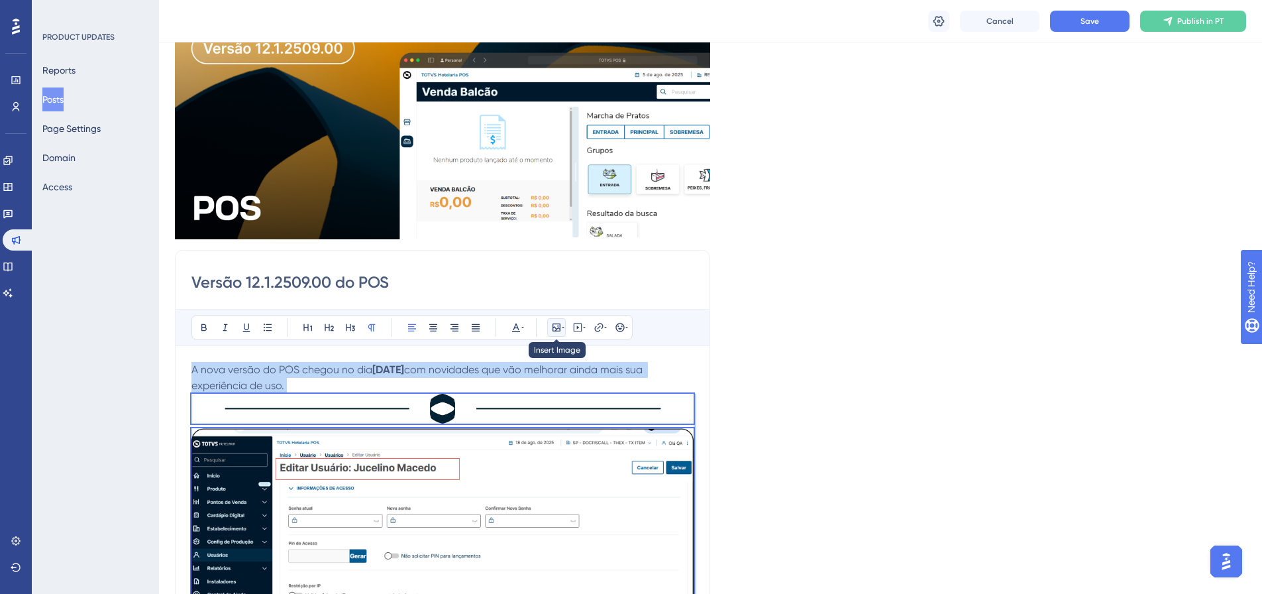
click at [562, 331] on icon at bounding box center [563, 327] width 3 height 11
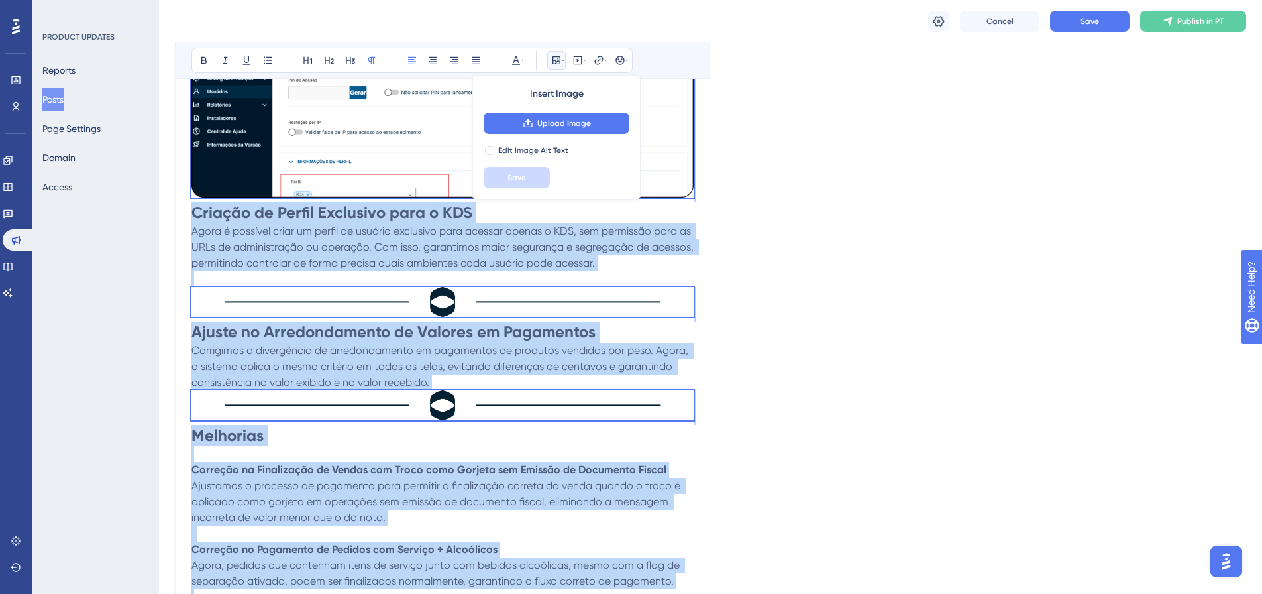
scroll to position [398, 0]
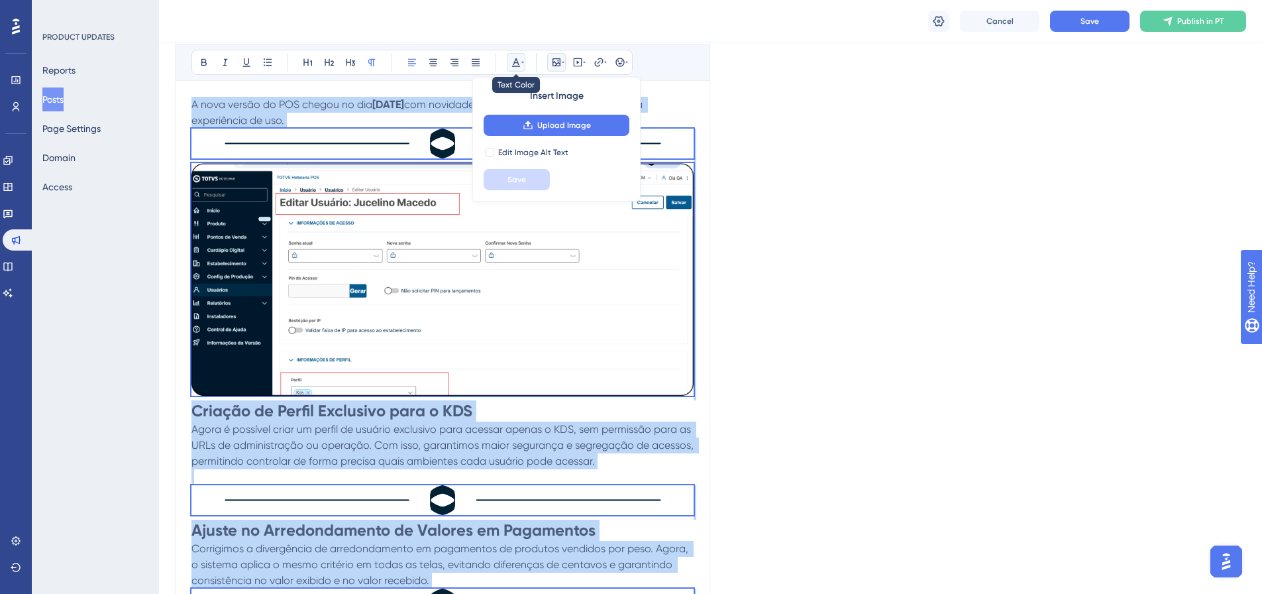
click at [521, 66] on icon at bounding box center [516, 62] width 11 height 11
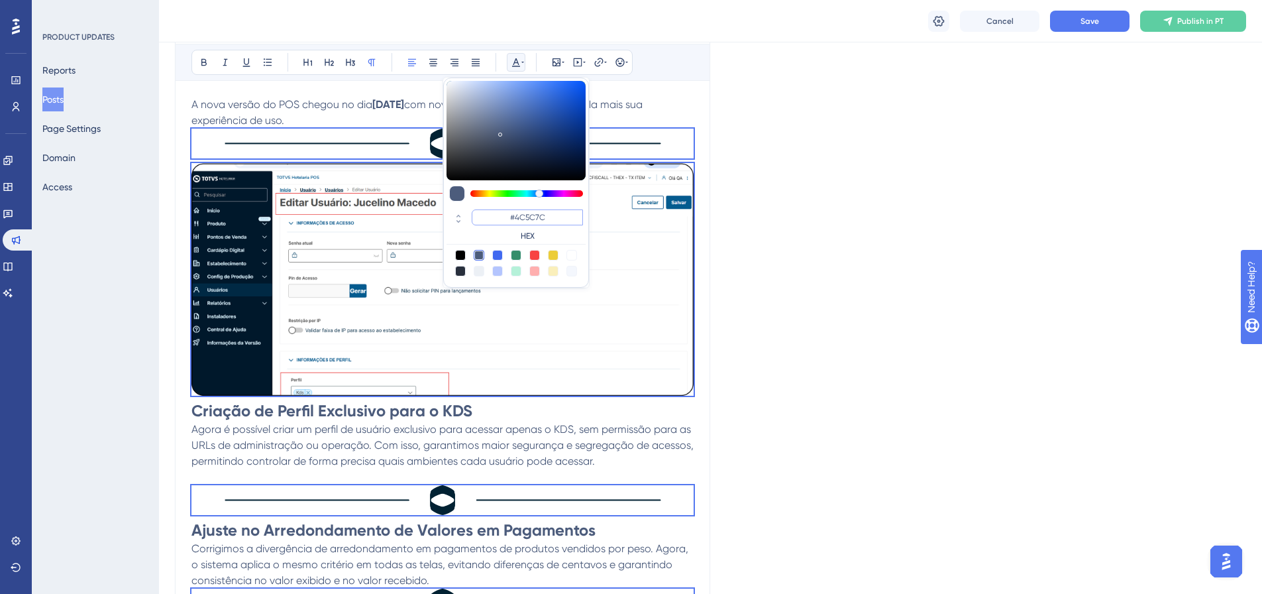
click at [529, 213] on input "#4C5C7C" at bounding box center [527, 217] width 111 height 16
paste input "1F1F1F"
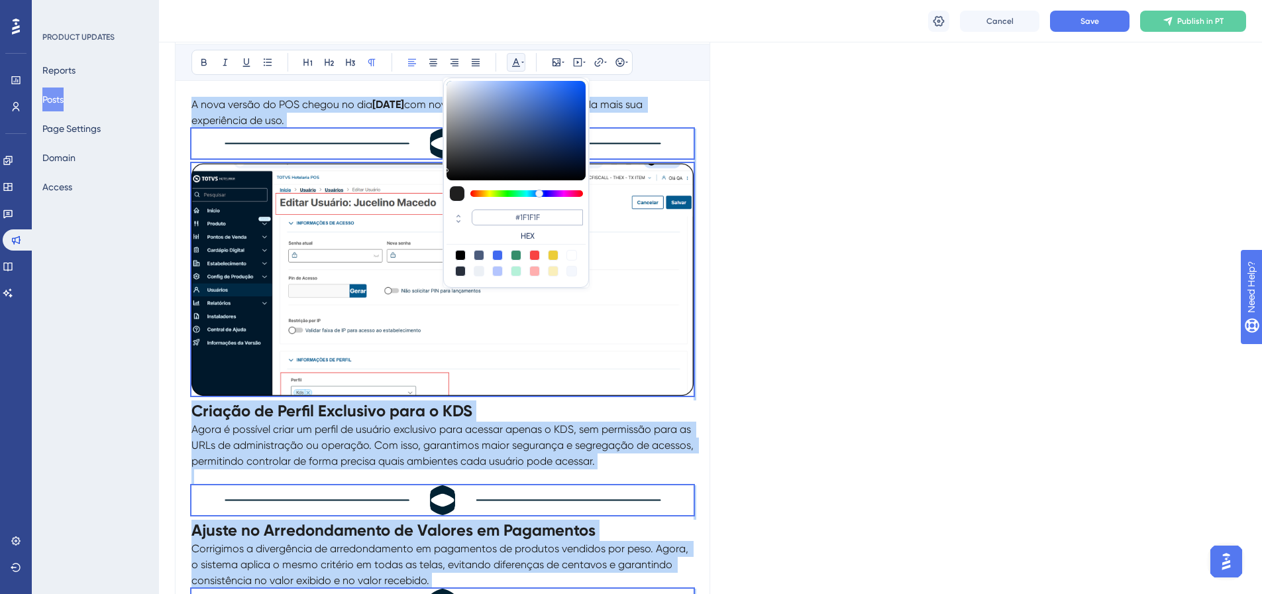
scroll to position [494, 0]
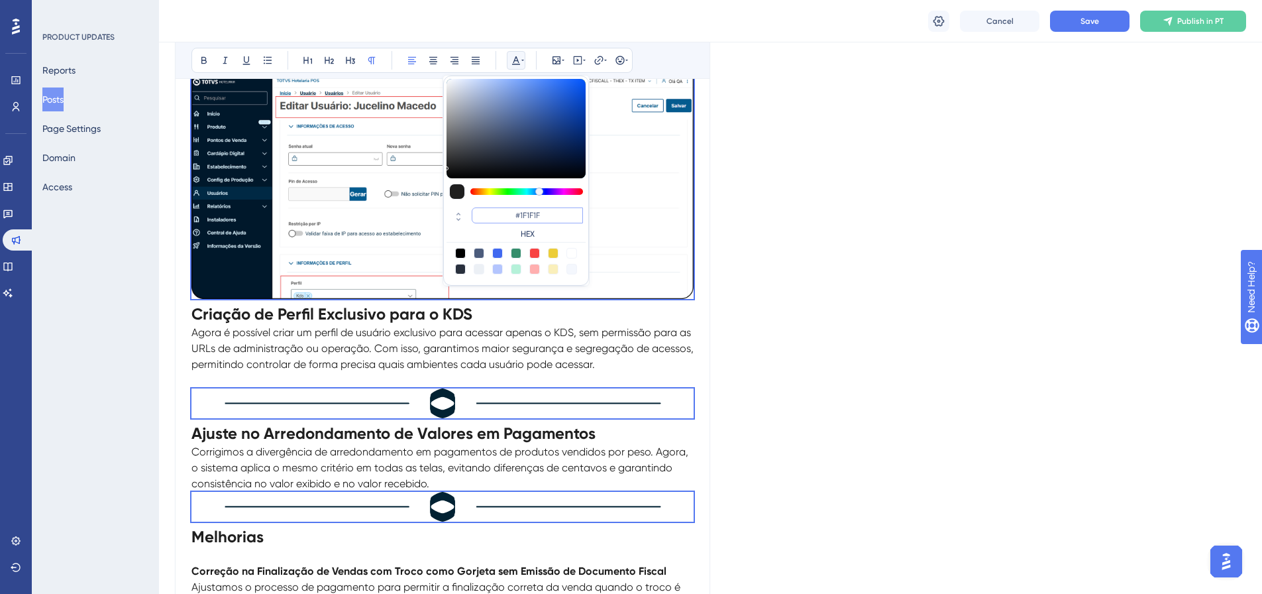
click at [553, 214] on input "#1F1F1F" at bounding box center [527, 215] width 111 height 16
type input "#1F1F1F"
click at [775, 209] on div "Language Portuguese (Default) Insert an Image Delete Versão 12.1.2509.00 do POS…" at bounding box center [711, 408] width 1072 height 1636
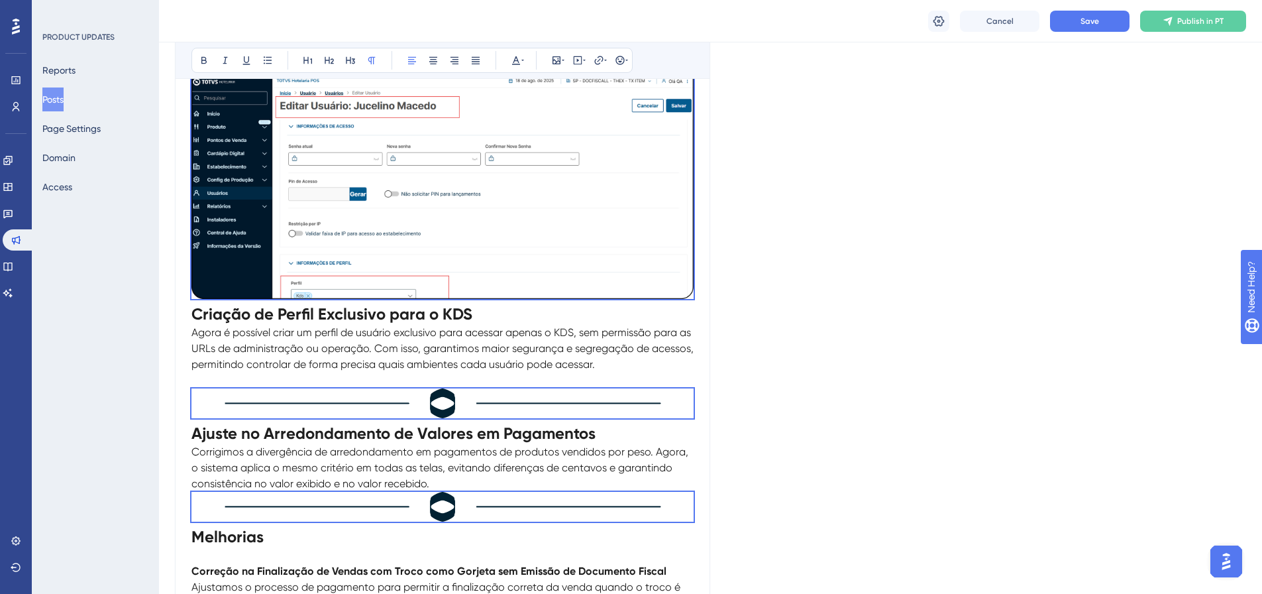
click at [823, 246] on div "Language Portuguese (Default) Insert an Image Delete Versão 12.1.2509.00 do POS…" at bounding box center [711, 408] width 1072 height 1636
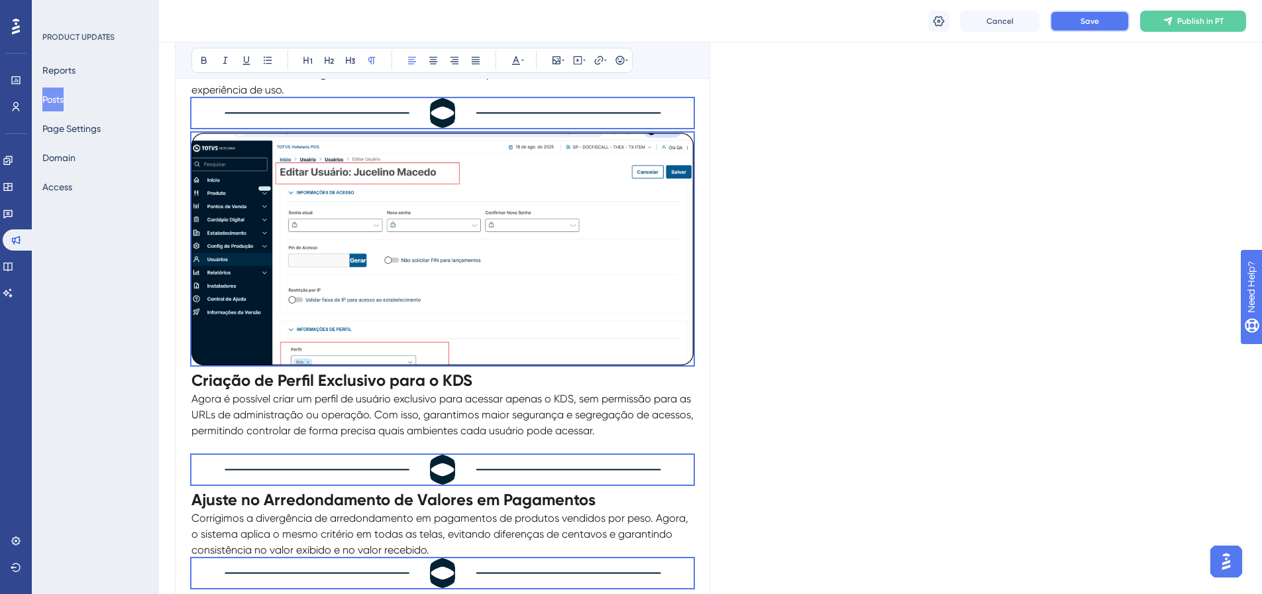
click at [1083, 12] on button "Save" at bounding box center [1090, 21] width 80 height 21
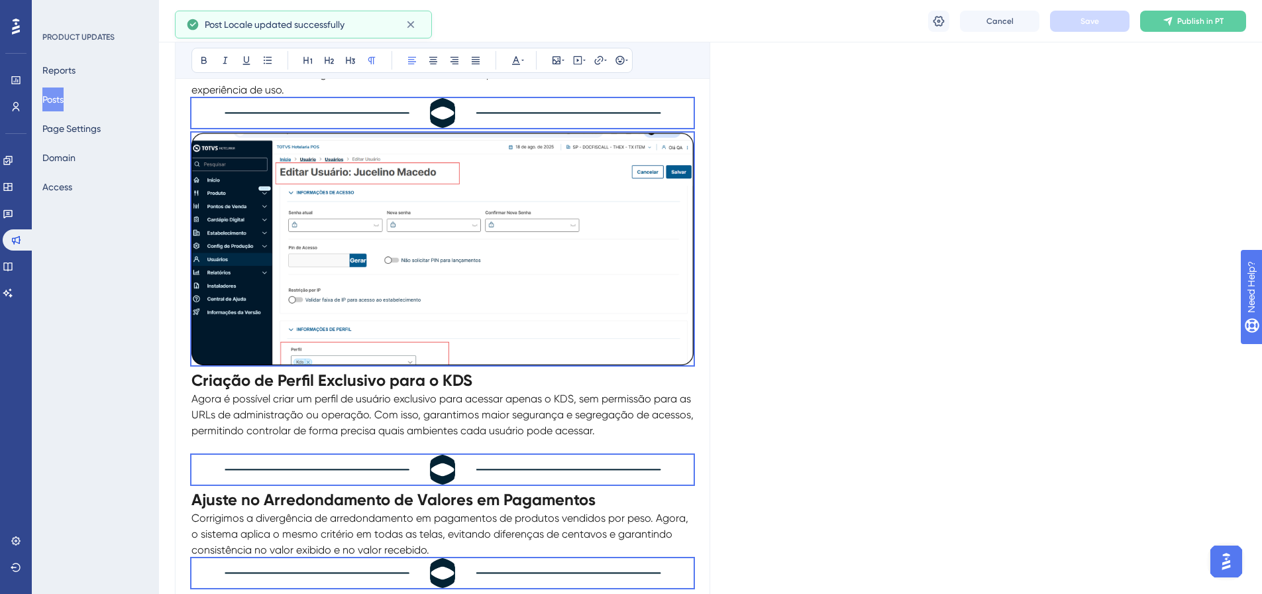
click at [734, 203] on div "Language Portuguese (Default) Insert an Image Delete Versão 12.1.2509.00 do POS…" at bounding box center [711, 475] width 1072 height 1636
click at [698, 191] on div "Versão 12.1.2509.00 do POS Bold Italic Underline Bullet Point Heading 1 Heading…" at bounding box center [442, 586] width 535 height 1264
click at [359, 42] on div "Bold Italic Underline Bullet Point Heading 1 Heading 2 Heading 3 Normal Align L…" at bounding box center [443, 60] width 534 height 37
click at [362, 111] on img at bounding box center [443, 113] width 502 height 30
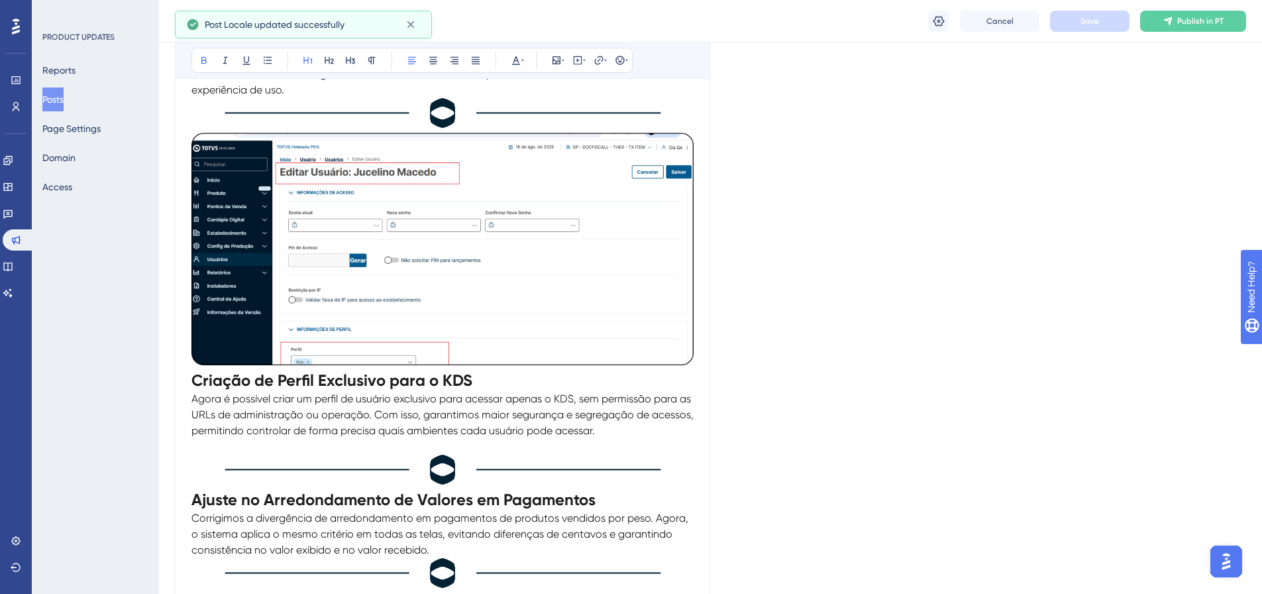
click at [587, 381] on h1 "Criação de Perfil Exclusivo para o KDS" at bounding box center [443, 380] width 502 height 21
click at [769, 358] on div "Language Portuguese (Default) Insert an Image Delete Versão 12.1.2509.00 do POS…" at bounding box center [711, 475] width 1072 height 1636
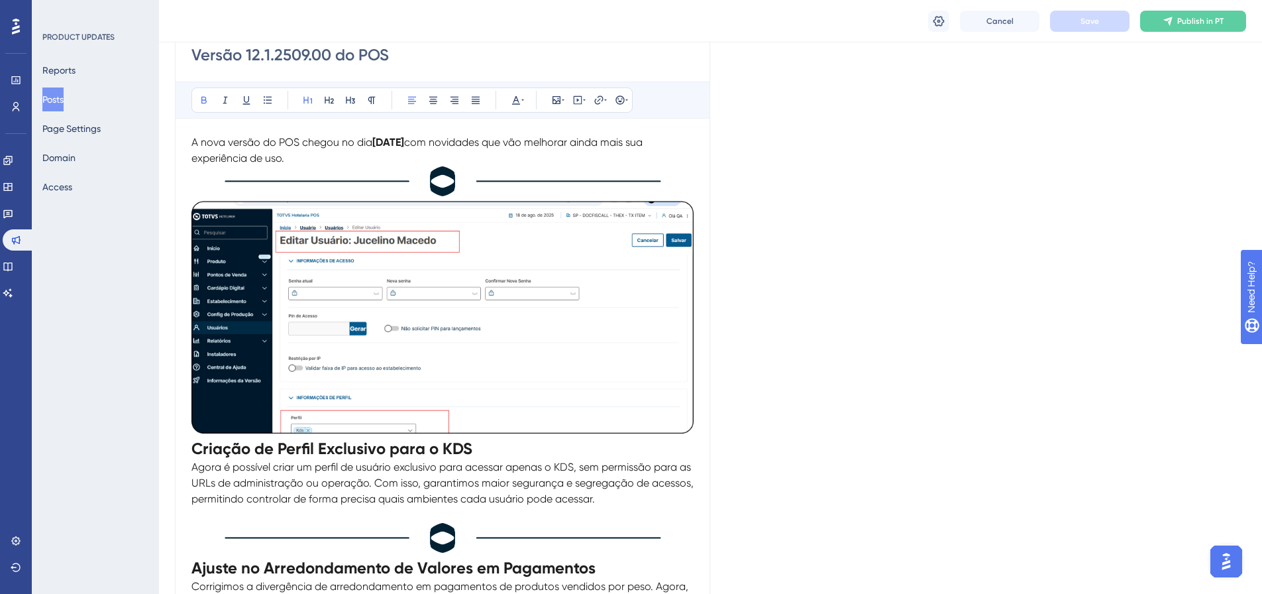
scroll to position [0, 0]
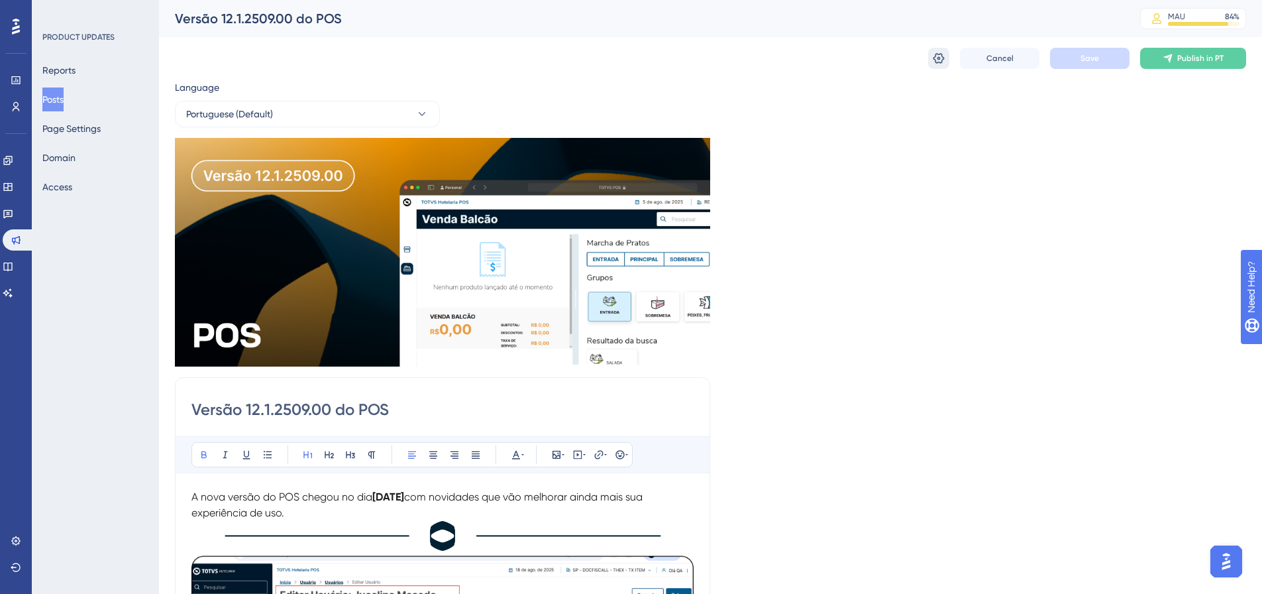
click at [932, 53] on button at bounding box center [938, 58] width 21 height 21
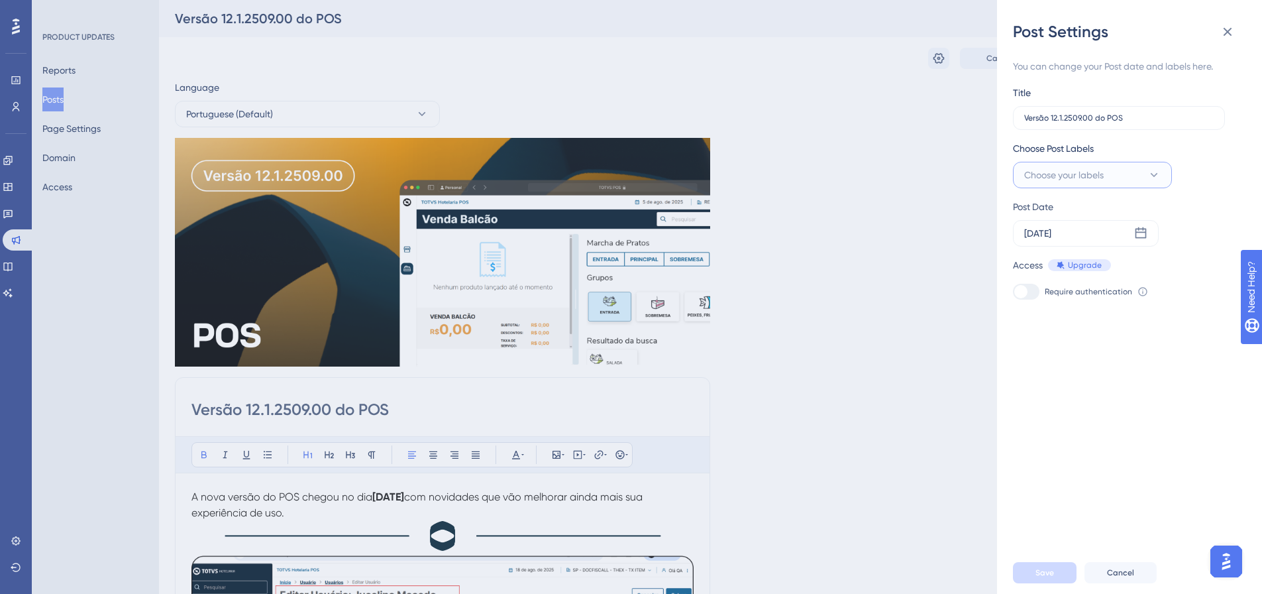
click at [1132, 176] on button "Choose your labels" at bounding box center [1092, 175] width 159 height 27
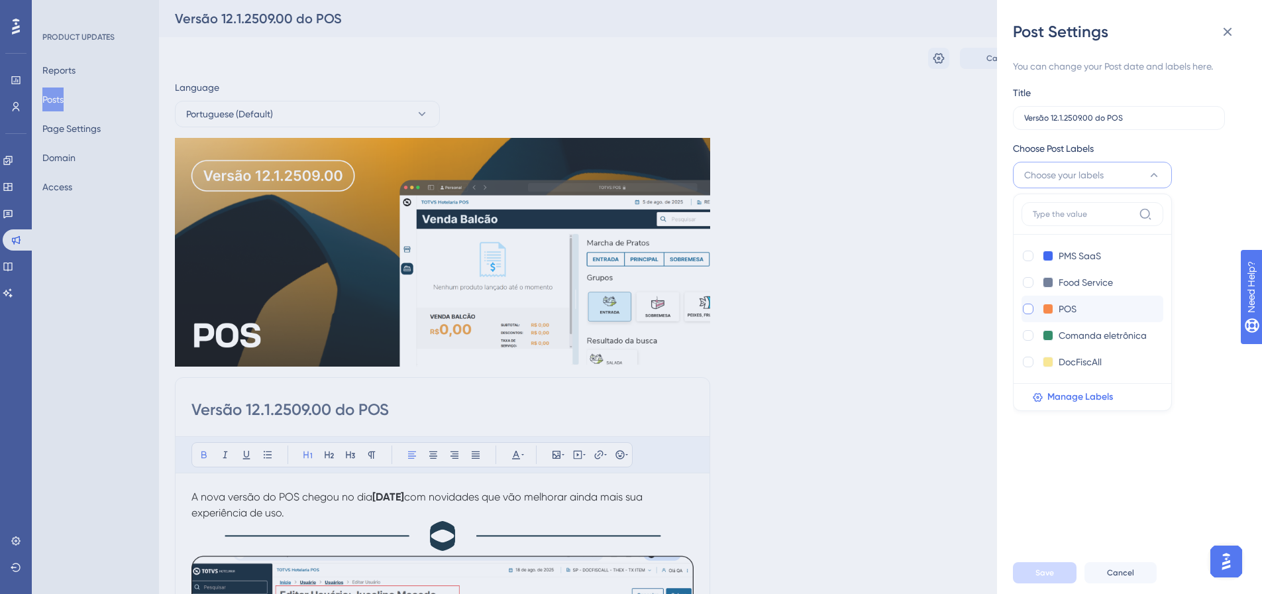
click at [1030, 311] on div at bounding box center [1028, 309] width 11 height 11
checkbox input "true"
click at [1056, 531] on div "You can change your Post date and labels here. Title Versão 12.1.2509.00 do POS…" at bounding box center [1135, 296] width 244 height 509
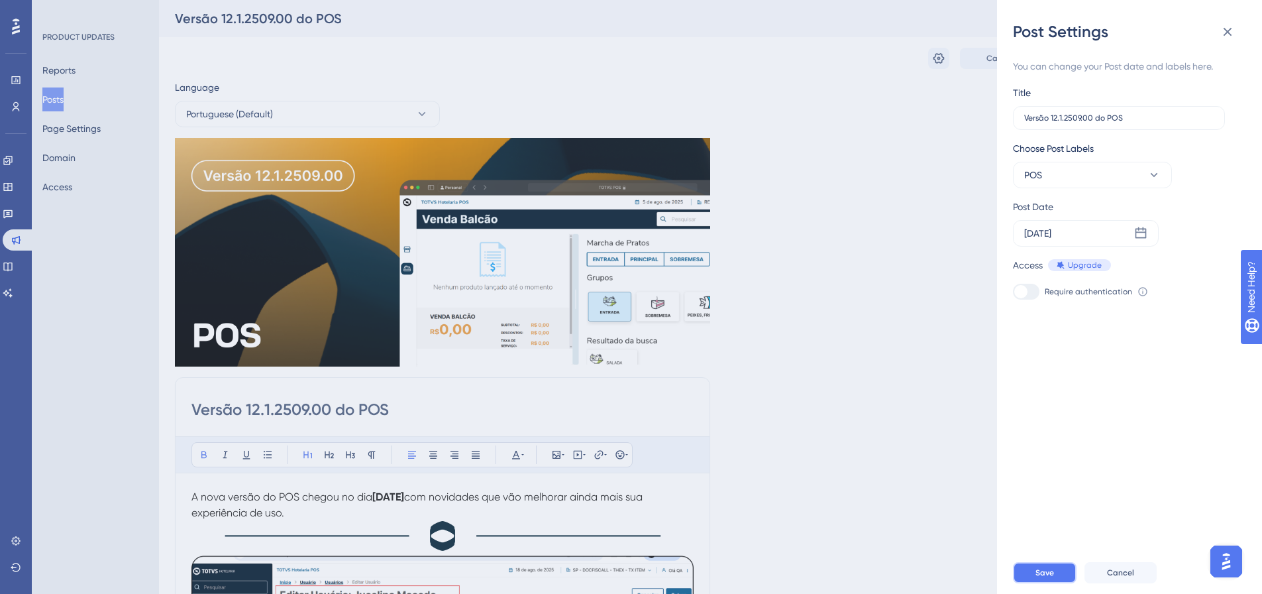
click at [1052, 548] on span "Save" at bounding box center [1045, 572] width 19 height 11
click at [1156, 39] on icon at bounding box center [1228, 32] width 16 height 16
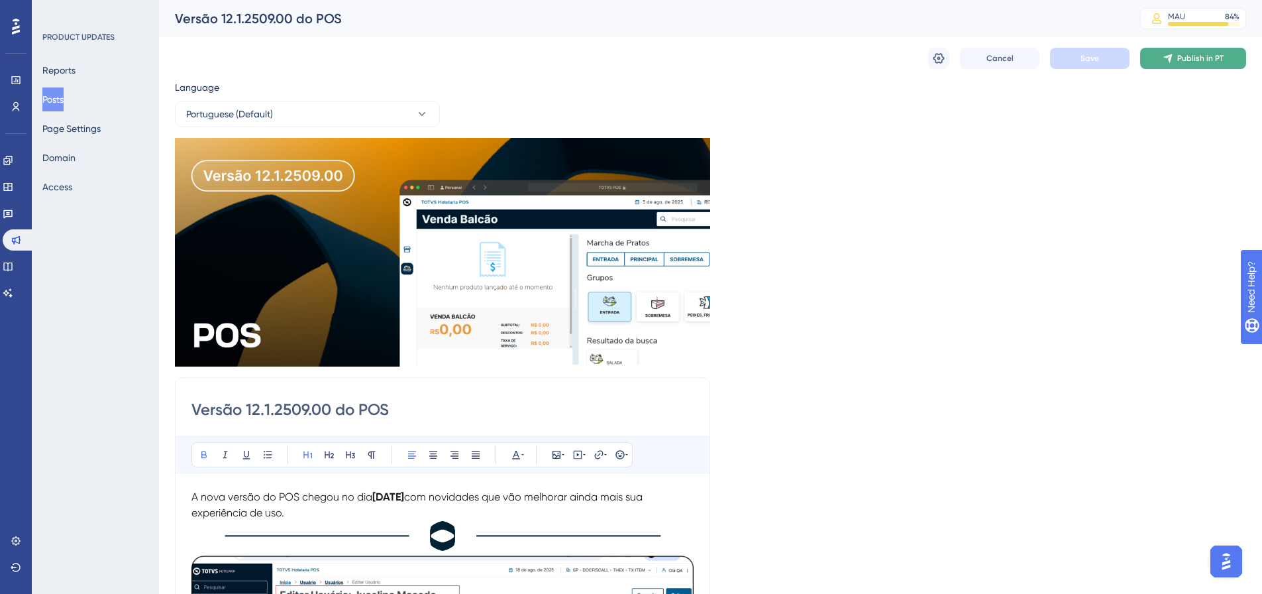
click at [1156, 55] on span "Publish in PT" at bounding box center [1201, 58] width 46 height 11
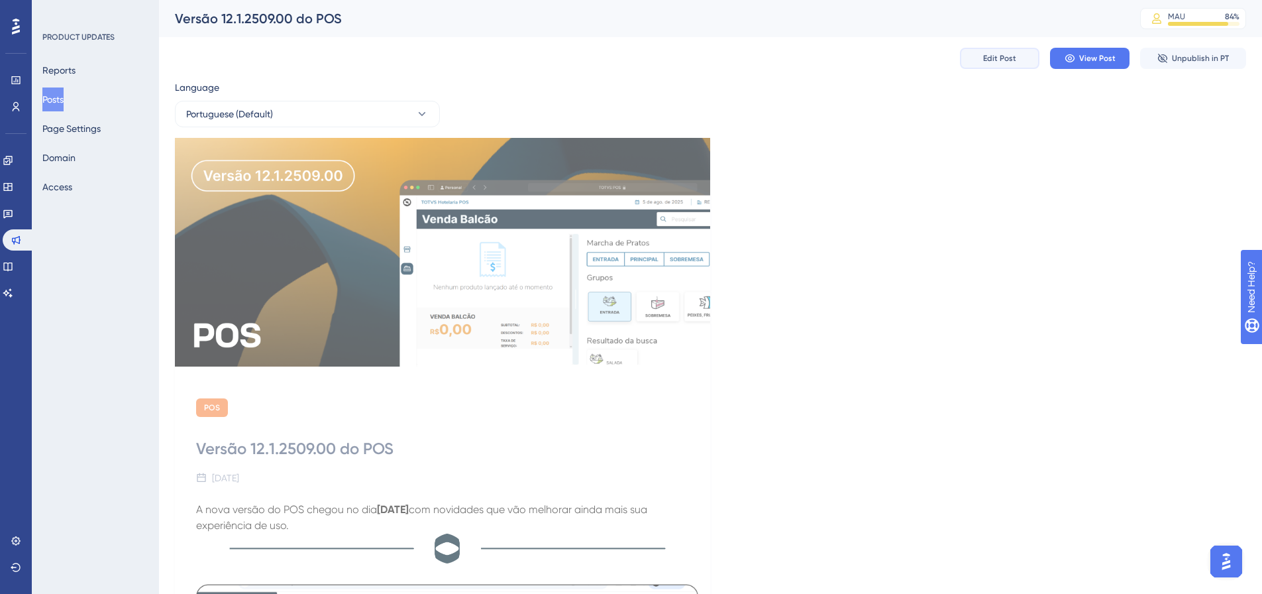
click at [995, 55] on span "Edit Post" at bounding box center [999, 58] width 33 height 11
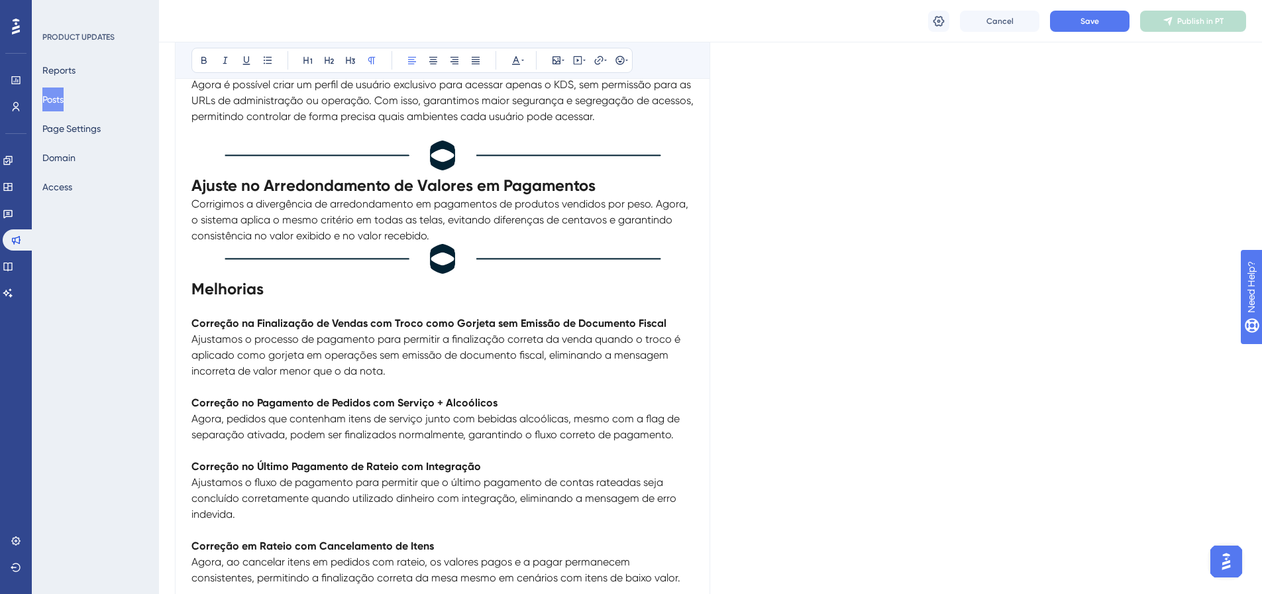
click at [588, 237] on p "Corrigimos a divergência de arredondamento em pagamentos de produtos vendidos p…" at bounding box center [443, 220] width 502 height 48
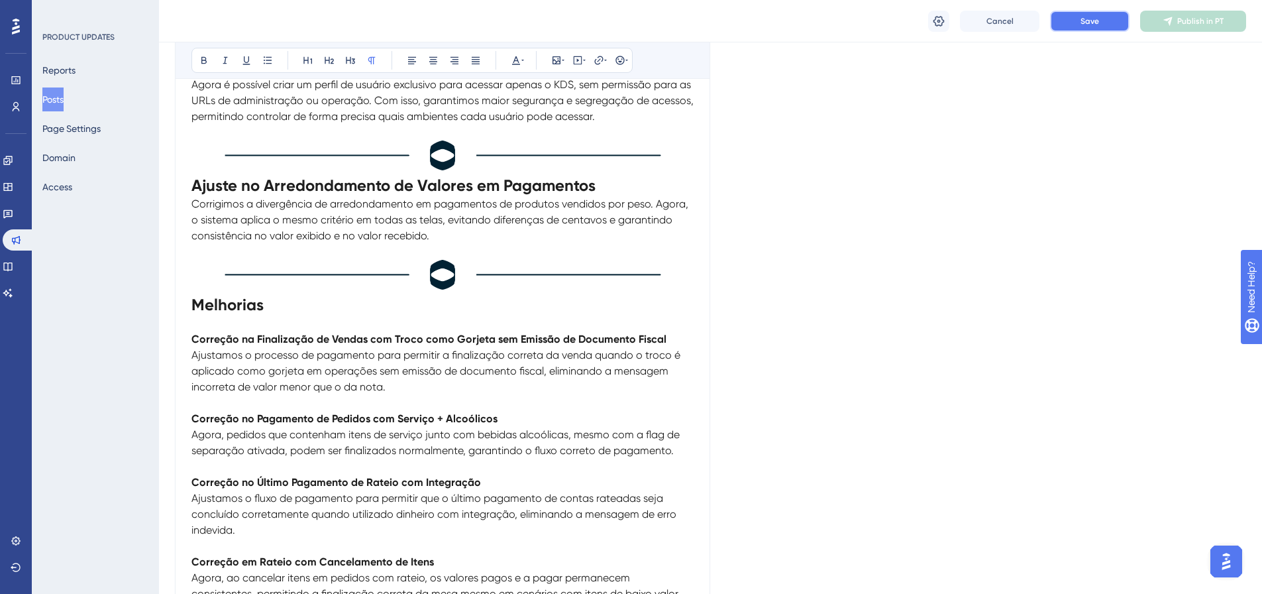
click at [1093, 13] on button "Save" at bounding box center [1090, 21] width 80 height 21
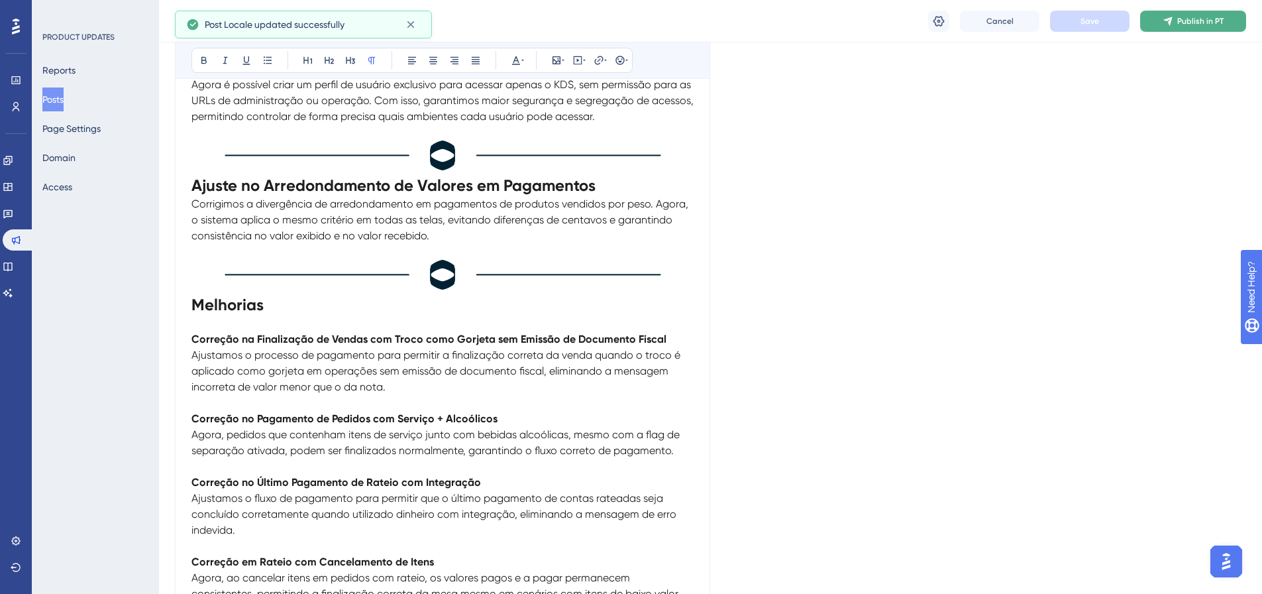
click at [1156, 14] on button "Publish in PT" at bounding box center [1193, 21] width 106 height 21
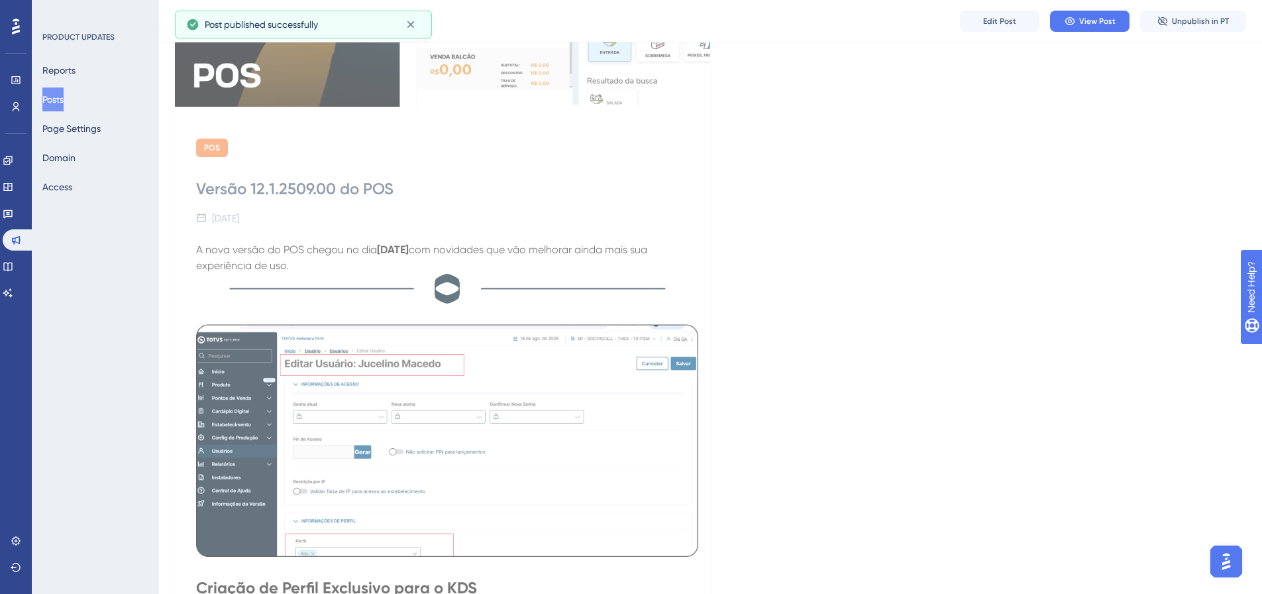
scroll to position [0, 0]
